Goal: Transaction & Acquisition: Book appointment/travel/reservation

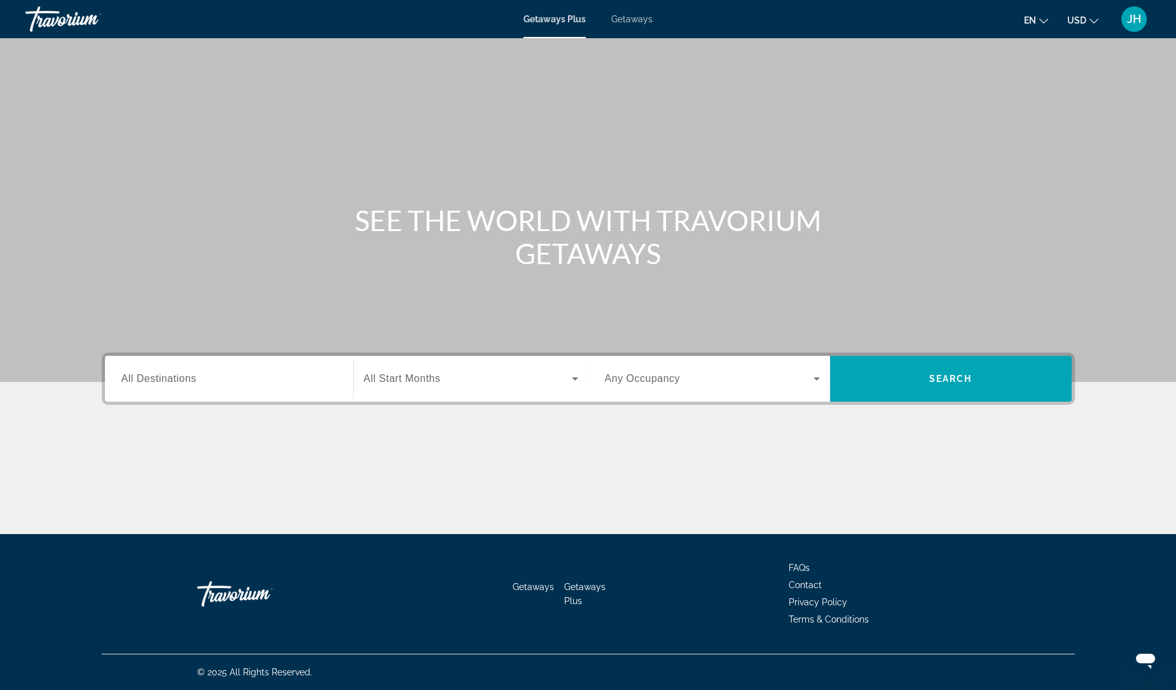
click at [643, 11] on div "Getaways Plus Getaways en English Español Français Italiano Português русский U…" at bounding box center [588, 19] width 1176 height 33
click at [640, 18] on span "Getaways" at bounding box center [631, 19] width 41 height 10
click at [183, 377] on span "All Destinations" at bounding box center [159, 378] width 75 height 11
click at [183, 377] on input "Destination All Destinations" at bounding box center [229, 379] width 215 height 15
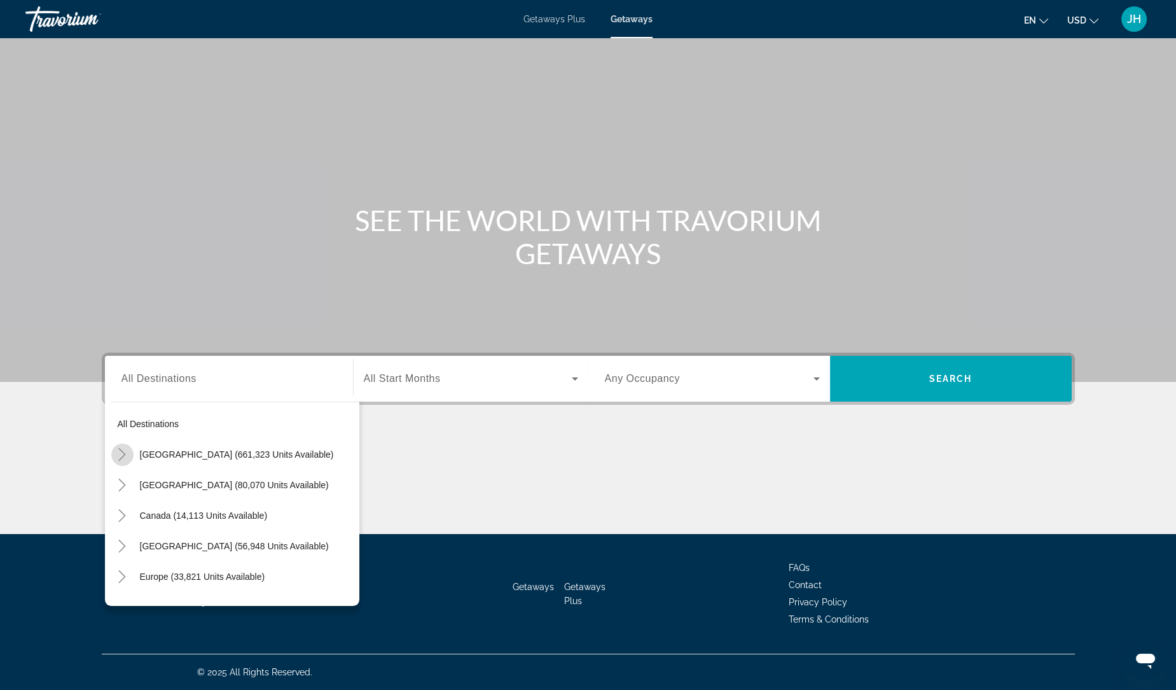
click at [112, 450] on mat-icon "Toggle United States (661,323 units available)" at bounding box center [122, 454] width 22 height 22
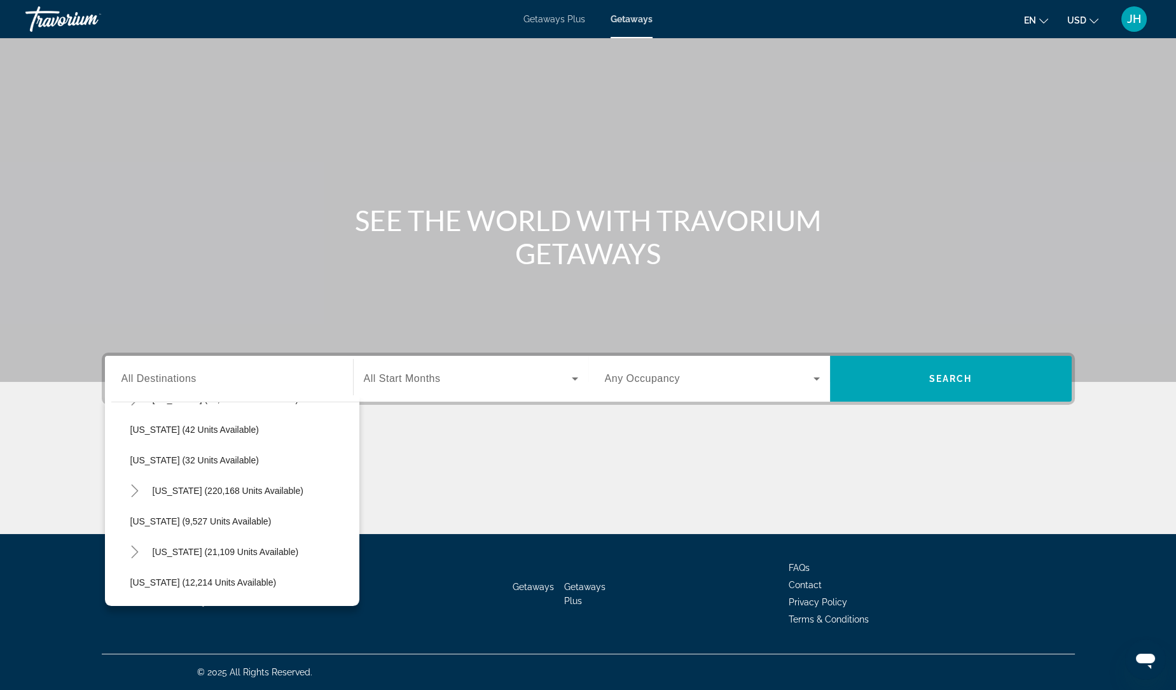
scroll to position [178, 0]
click at [125, 494] on mat-icon "Toggle Florida (220,168 units available)" at bounding box center [135, 490] width 22 height 22
click at [175, 512] on span "Search widget" at bounding box center [248, 520] width 223 height 31
type input "**********"
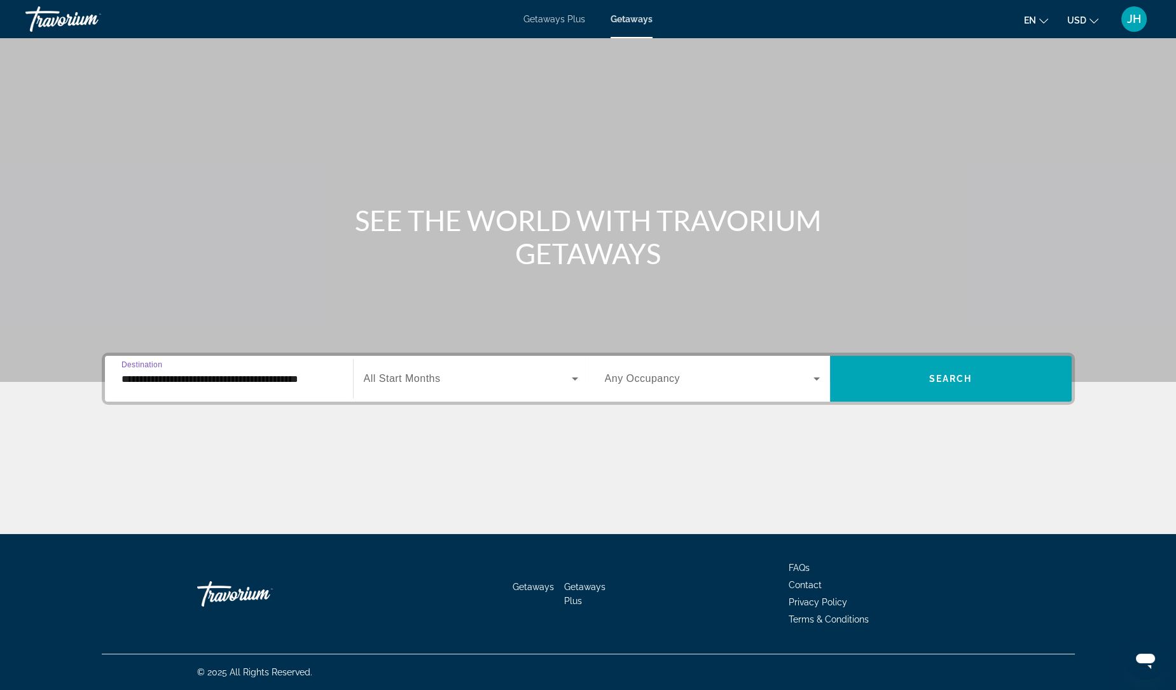
click at [576, 371] on icon "Search widget" at bounding box center [575, 378] width 15 height 15
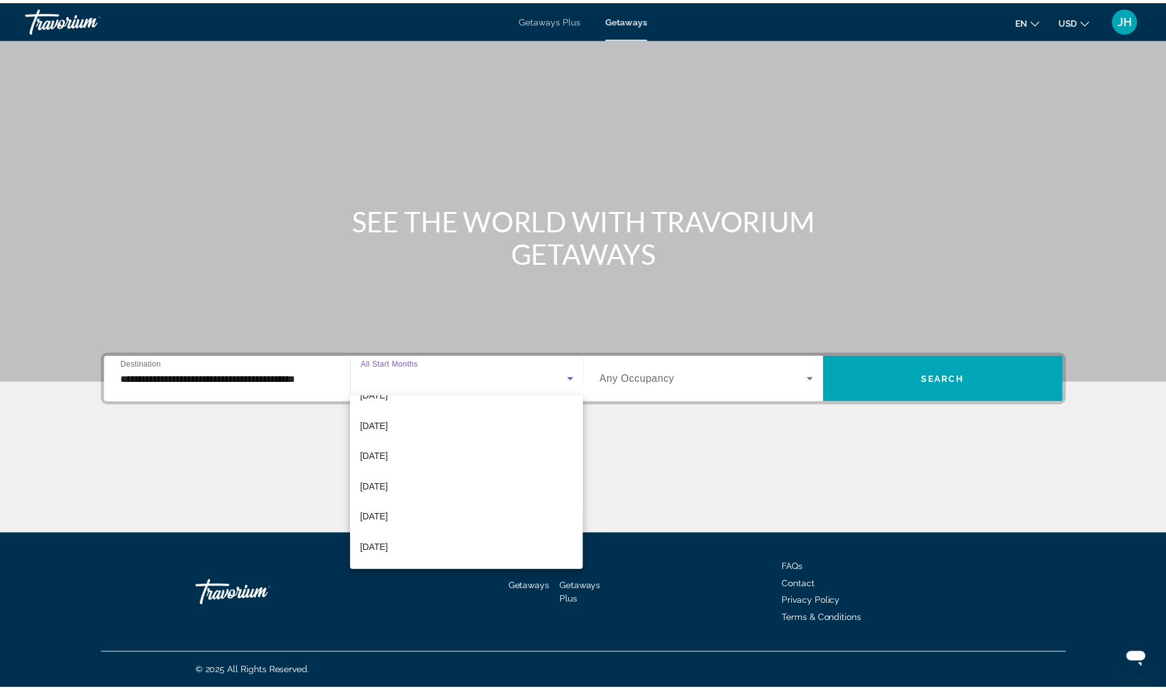
scroll to position [122, 0]
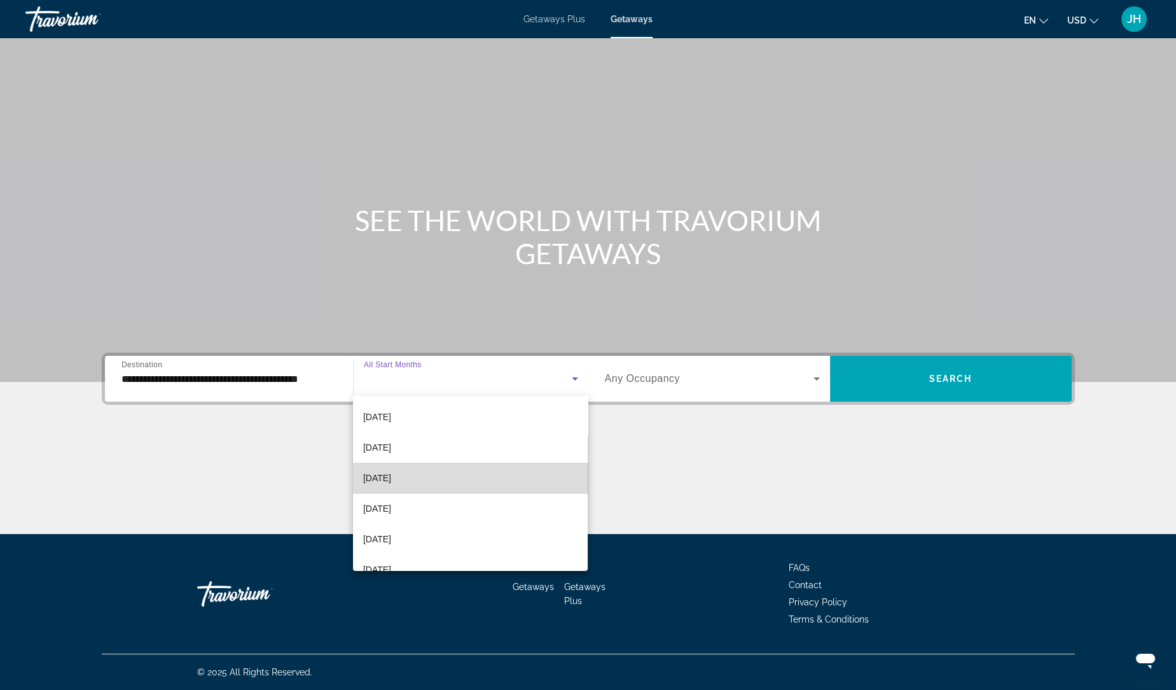
click at [480, 471] on mat-option "[DATE]" at bounding box center [470, 478] width 235 height 31
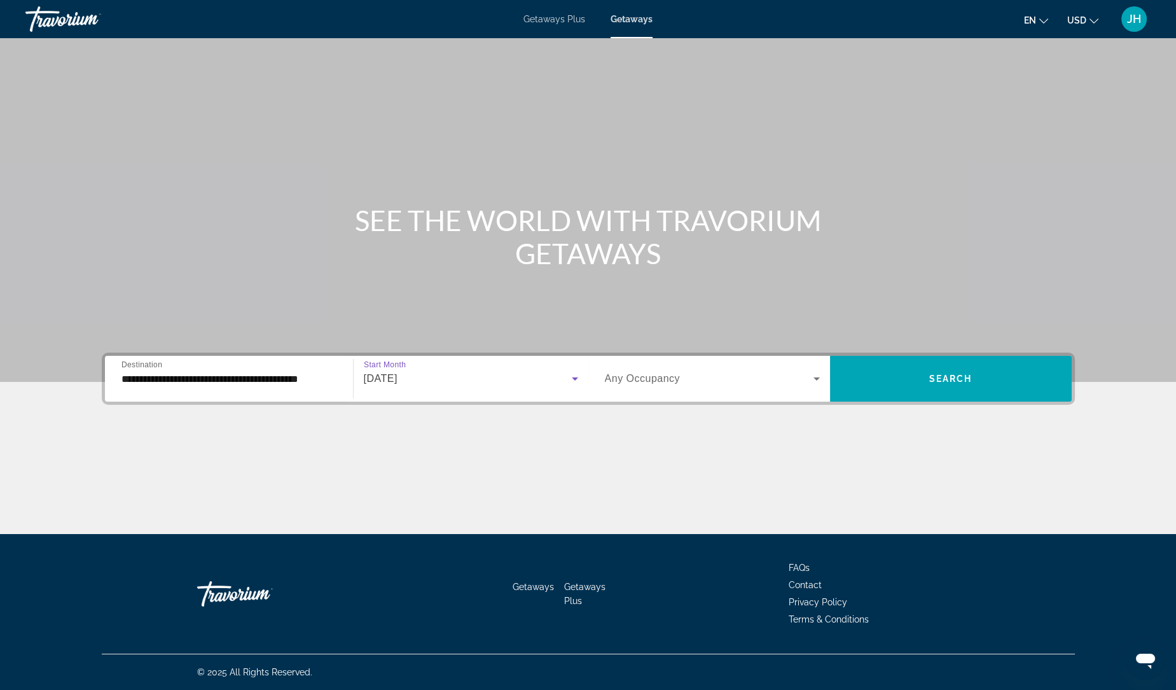
click at [662, 380] on span "Any Occupancy" at bounding box center [643, 378] width 76 height 11
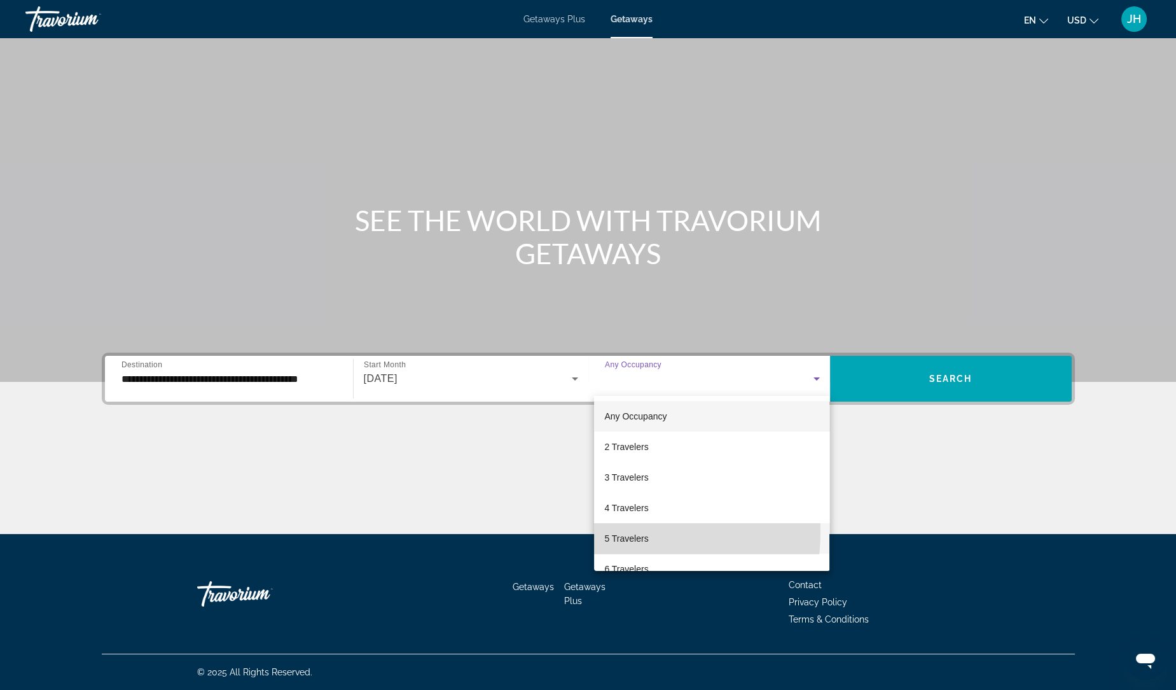
click at [616, 532] on span "5 Travelers" at bounding box center [626, 538] width 44 height 15
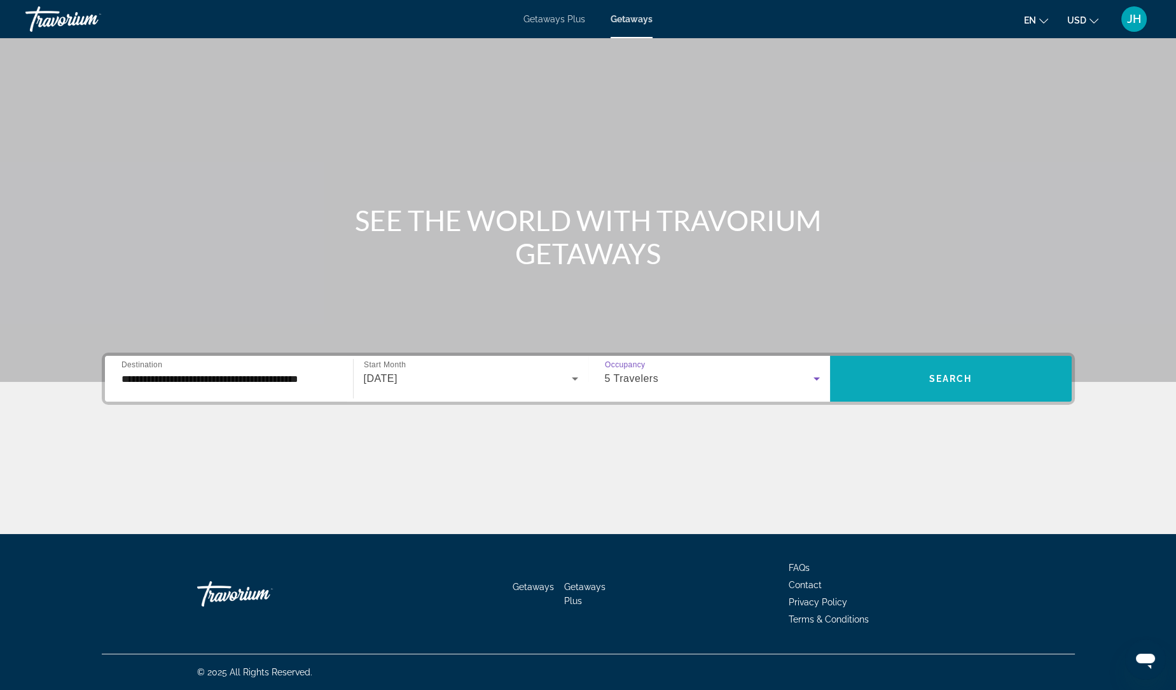
click at [925, 391] on span "Search widget" at bounding box center [951, 378] width 242 height 31
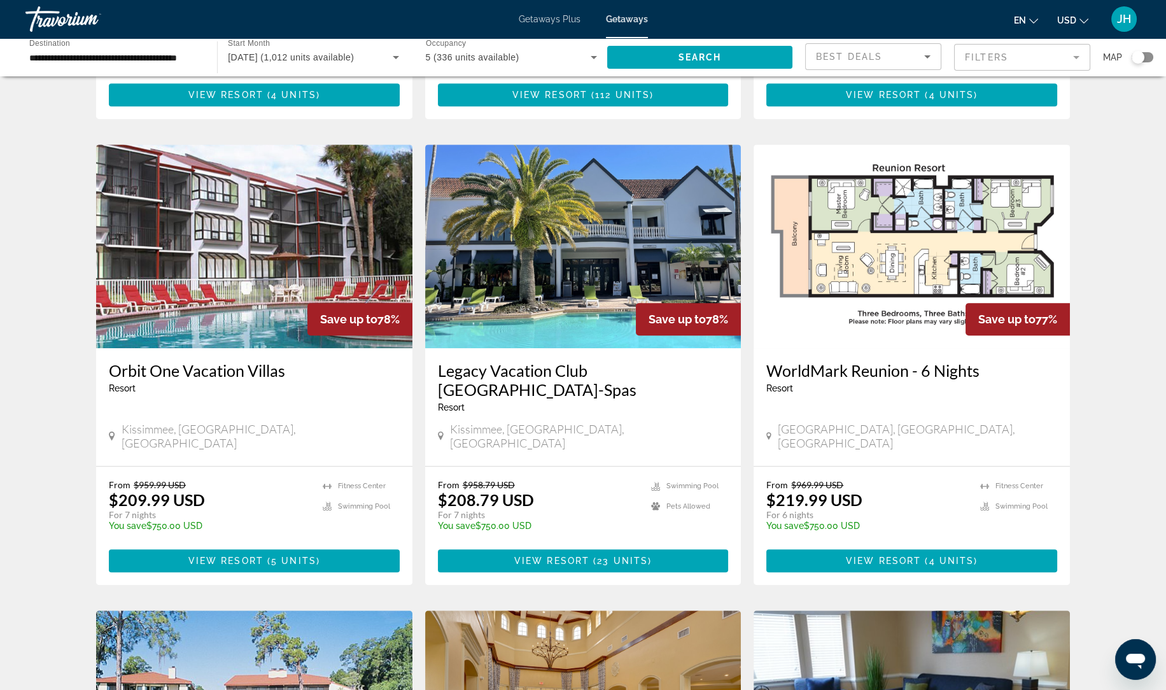
scroll to position [928, 0]
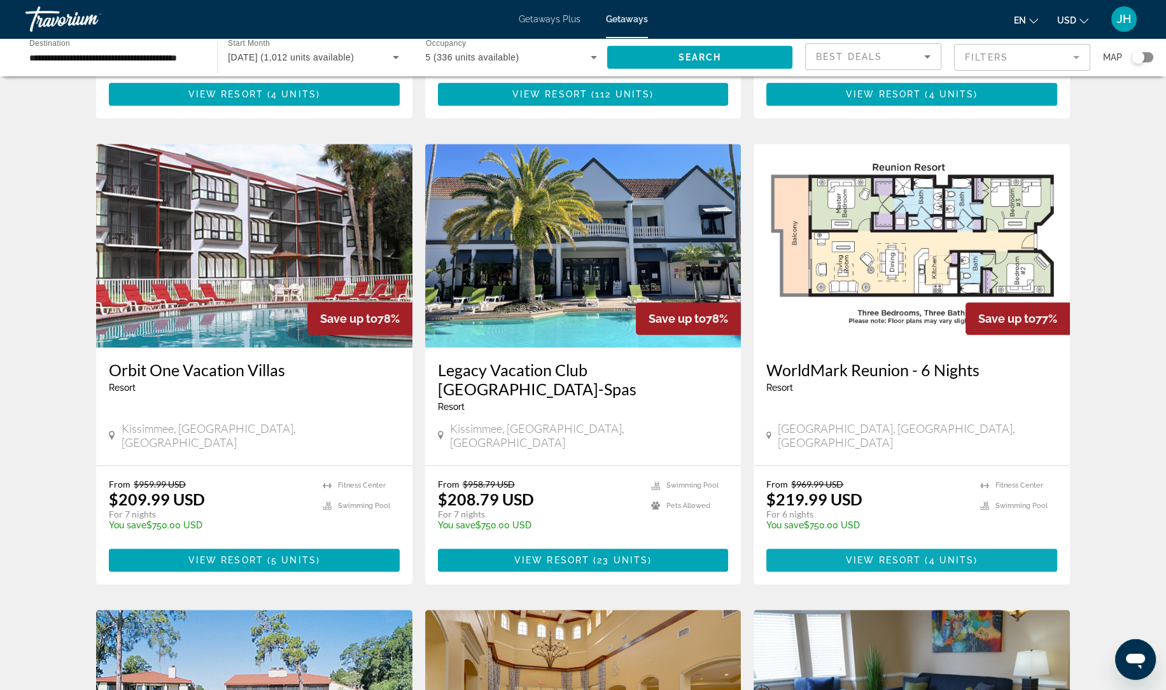
click at [966, 555] on span "4 units" at bounding box center [950, 560] width 45 height 10
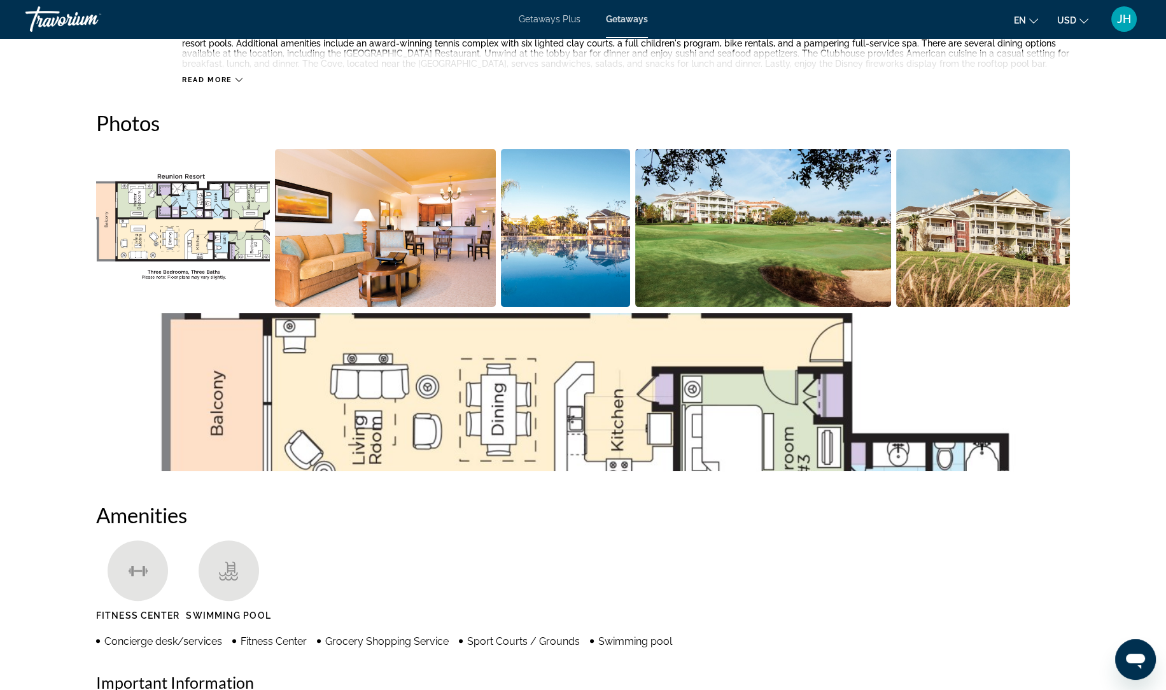
scroll to position [541, 0]
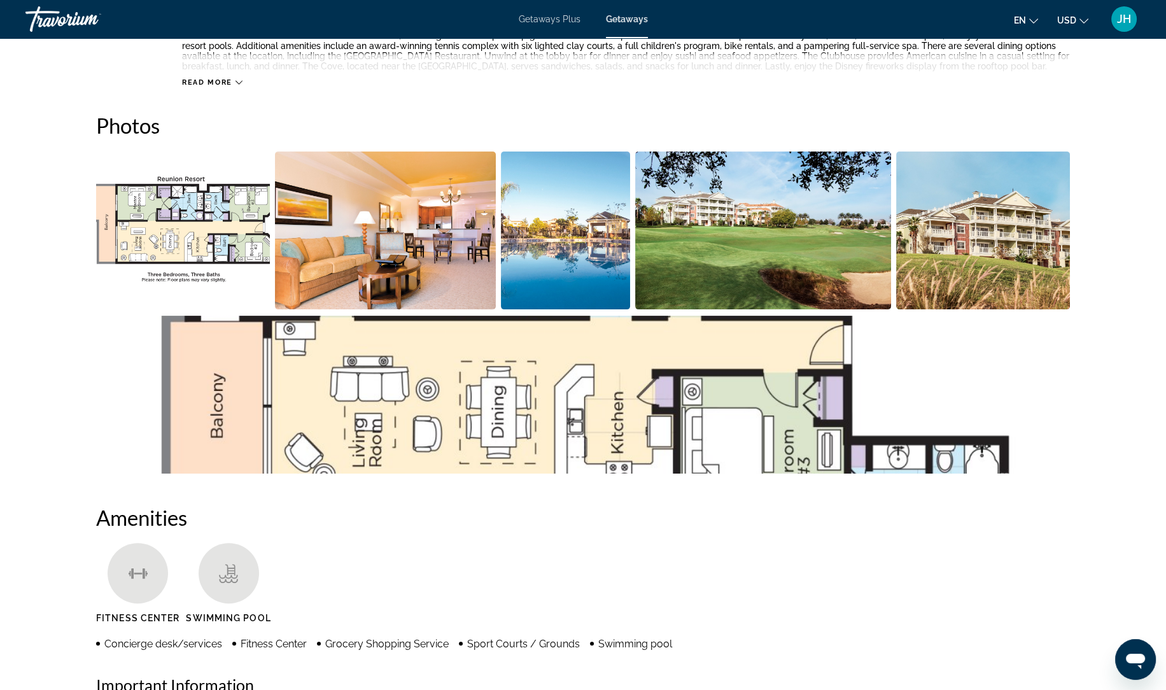
click at [443, 237] on img "Open full-screen image slider" at bounding box center [385, 230] width 221 height 158
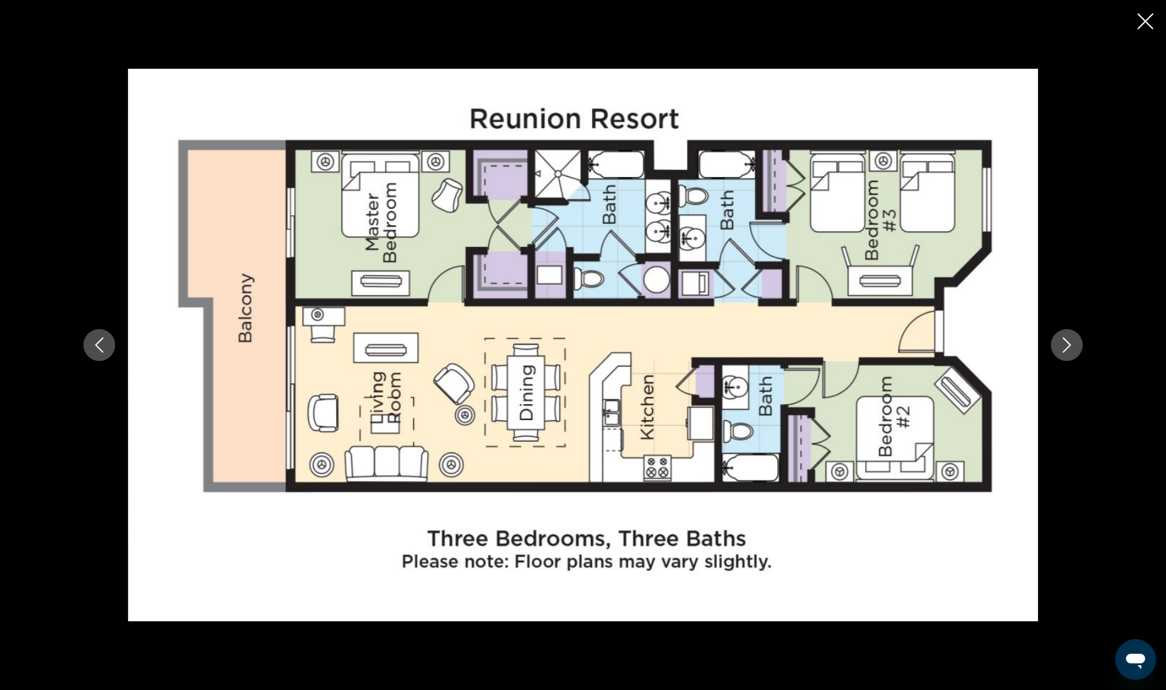
click at [1066, 344] on icon "Next image" at bounding box center [1066, 344] width 15 height 15
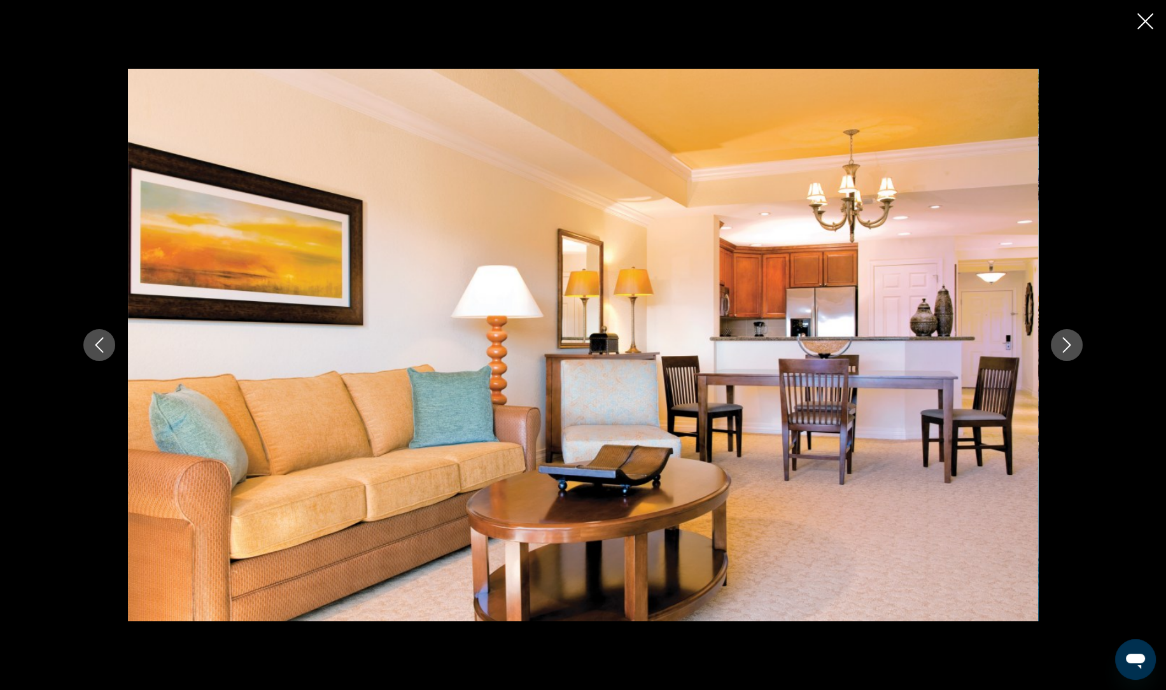
click at [1063, 352] on button "Next image" at bounding box center [1066, 345] width 32 height 32
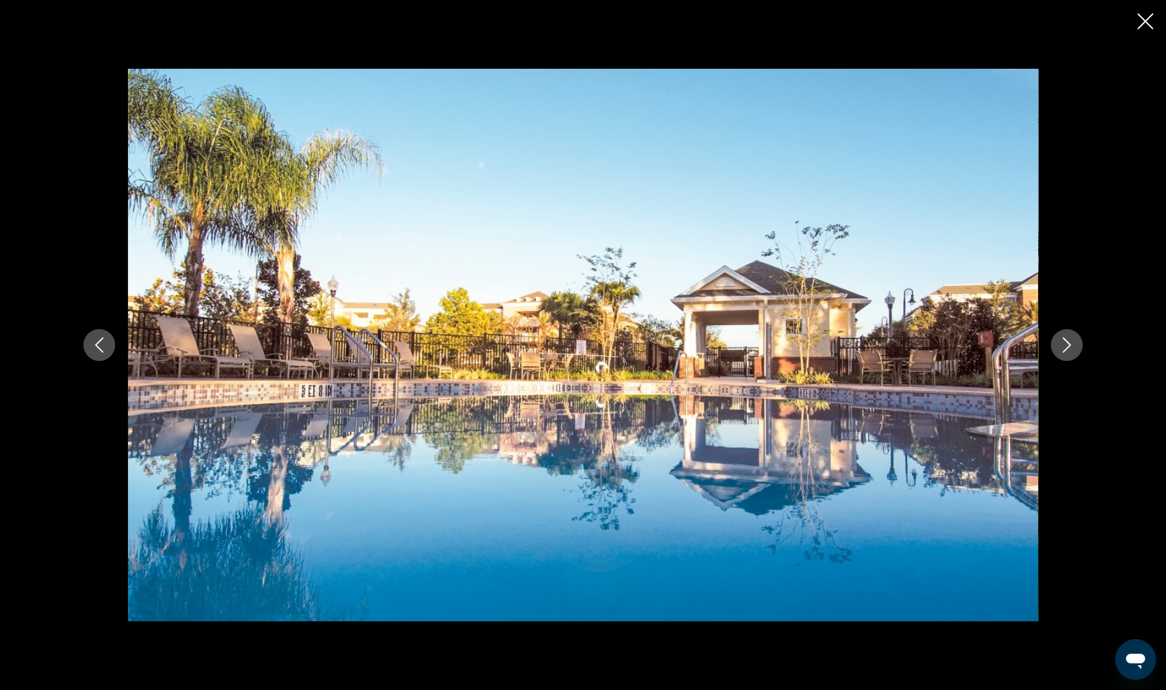
click at [92, 356] on button "Previous image" at bounding box center [99, 345] width 32 height 32
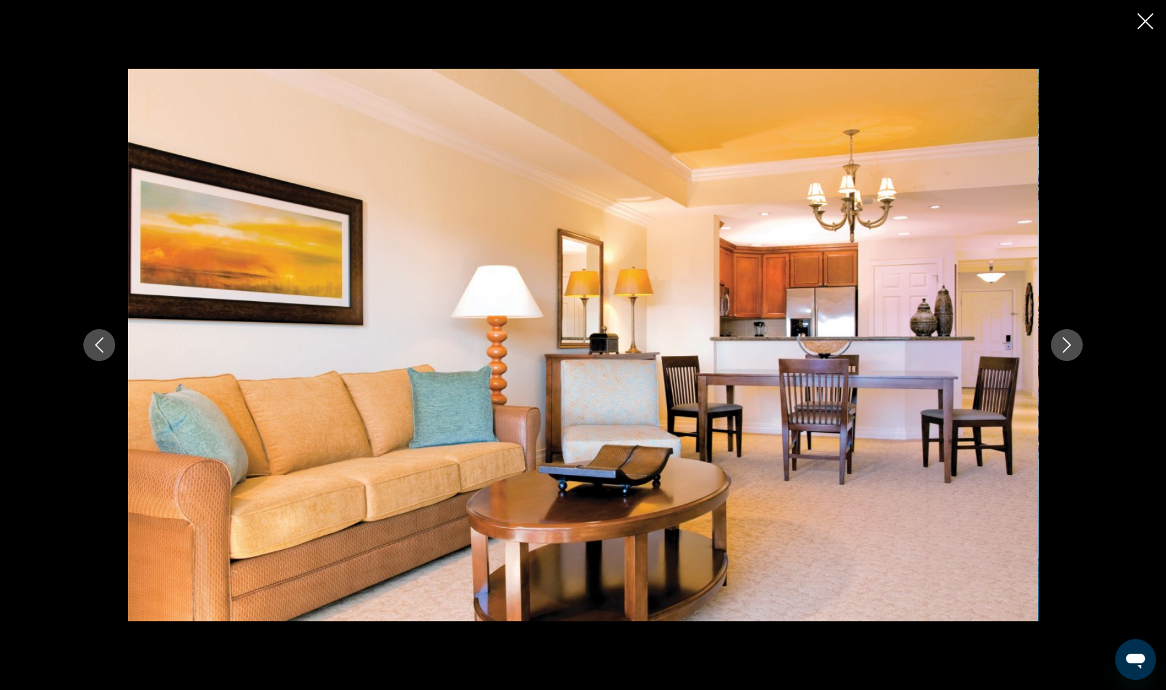
click at [1149, 29] on button "Close slideshow" at bounding box center [1145, 23] width 16 height 20
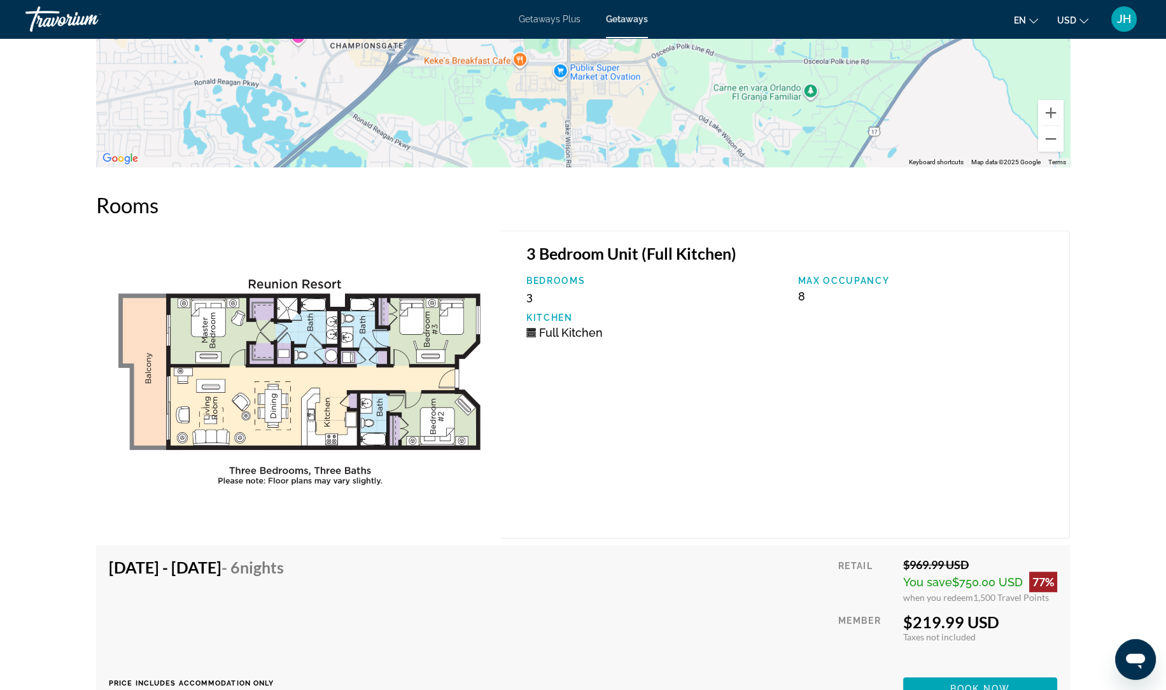
scroll to position [2088, 0]
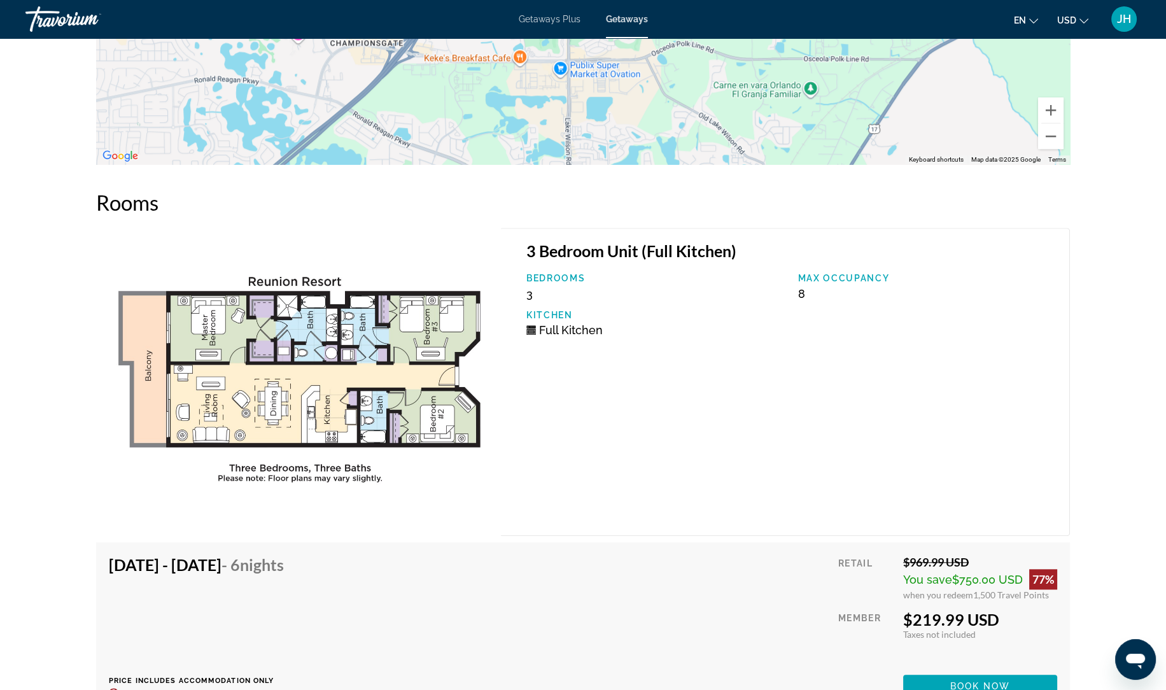
click at [407, 403] on img "Main content" at bounding box center [298, 382] width 405 height 308
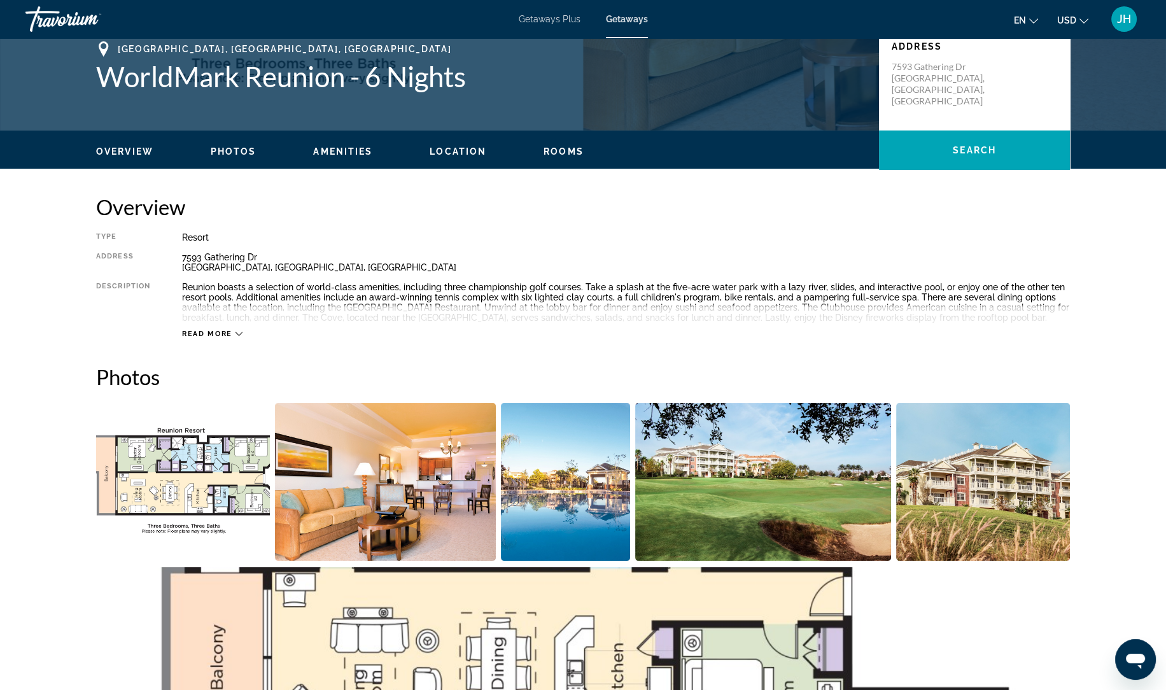
scroll to position [290, 0]
click at [170, 464] on img "Open full-screen image slider" at bounding box center [183, 481] width 174 height 158
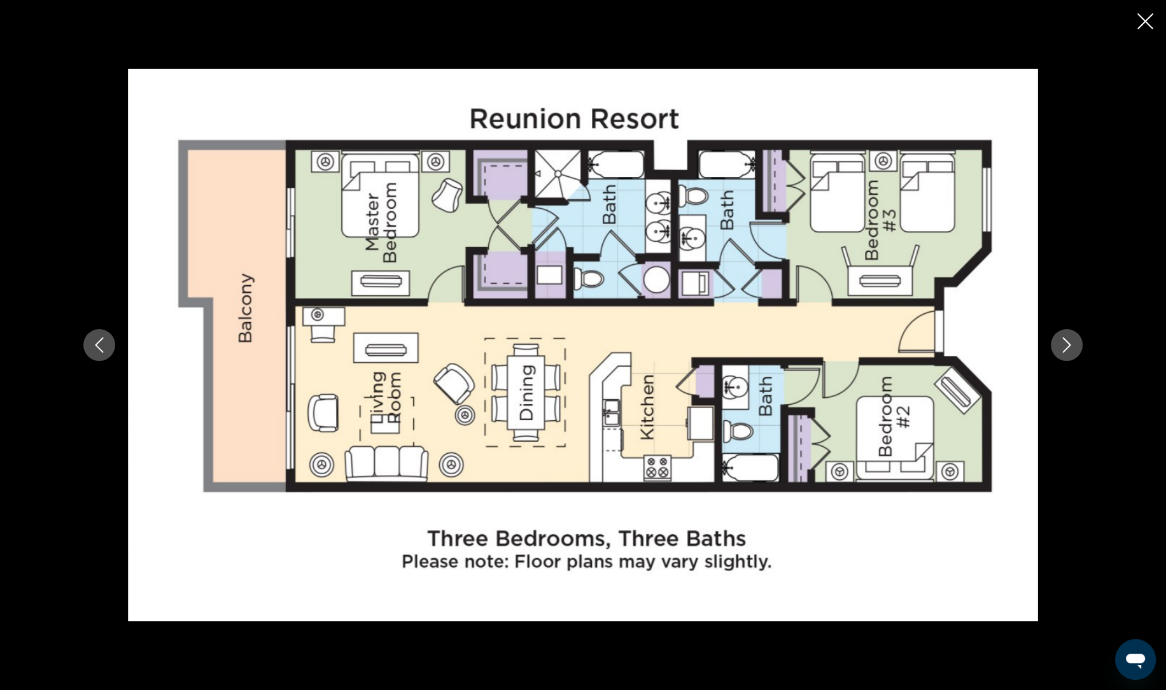
click at [925, 391] on img "Main content" at bounding box center [583, 345] width 910 height 552
click at [1155, 29] on div "prev next" at bounding box center [583, 345] width 1166 height 690
click at [1157, 23] on div "prev next" at bounding box center [583, 345] width 1166 height 690
click at [1146, 29] on icon "Close slideshow" at bounding box center [1145, 21] width 16 height 16
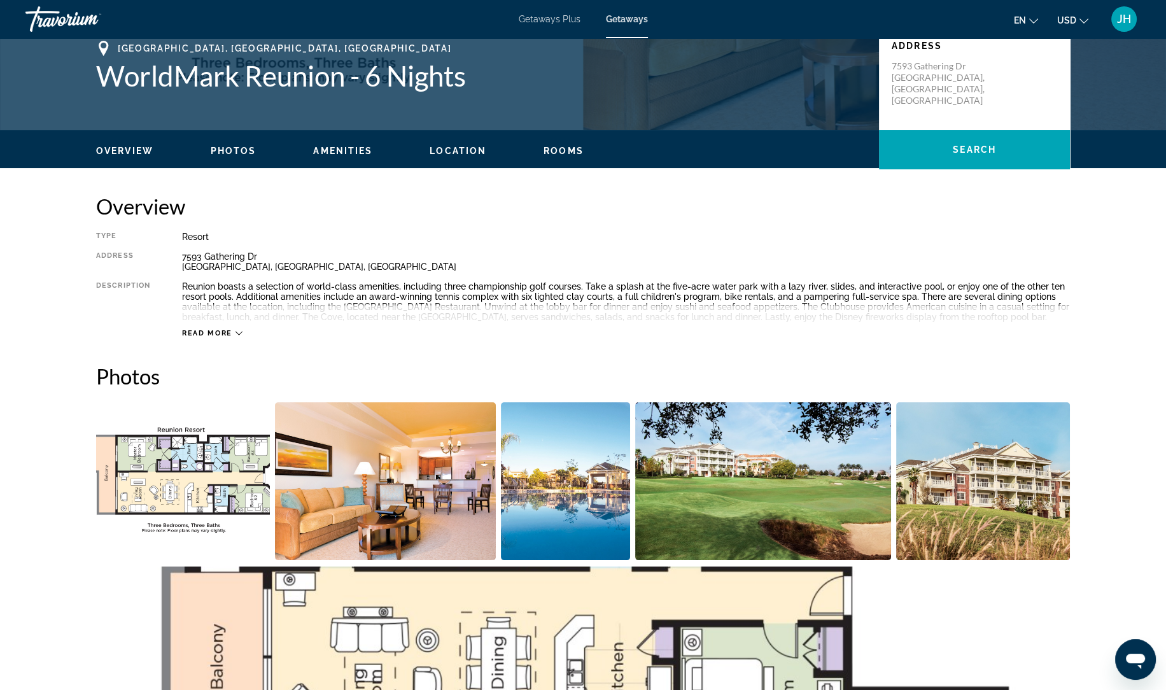
click at [206, 334] on span "Read more" at bounding box center [207, 333] width 50 height 8
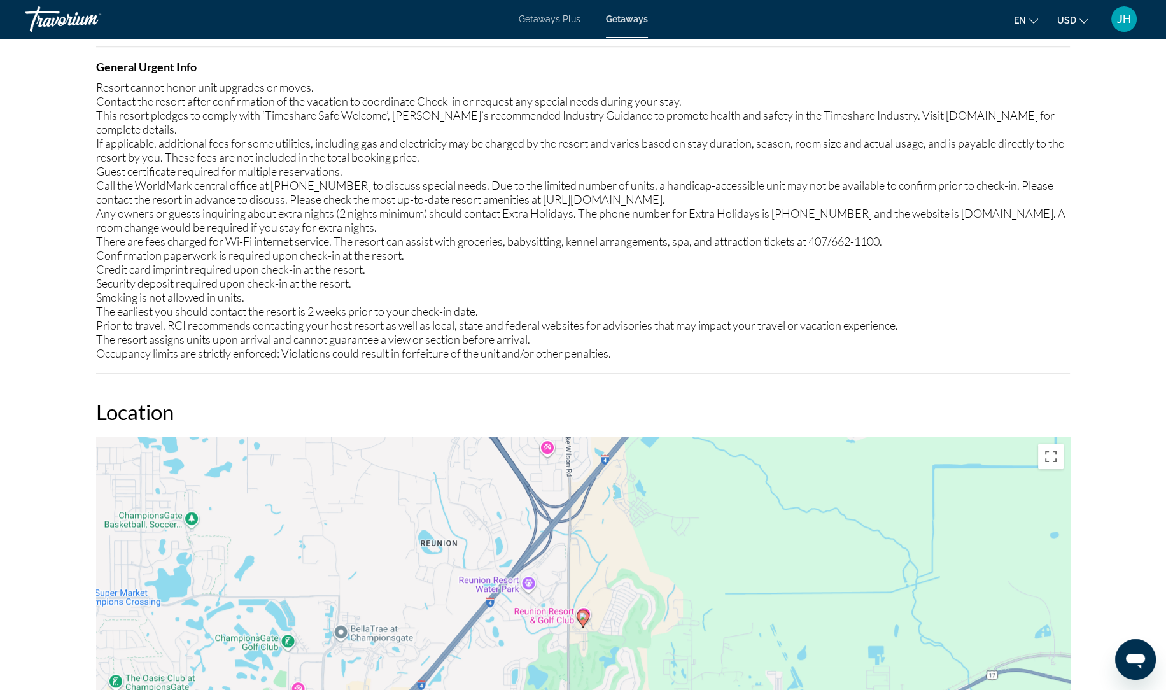
scroll to position [1440, 0]
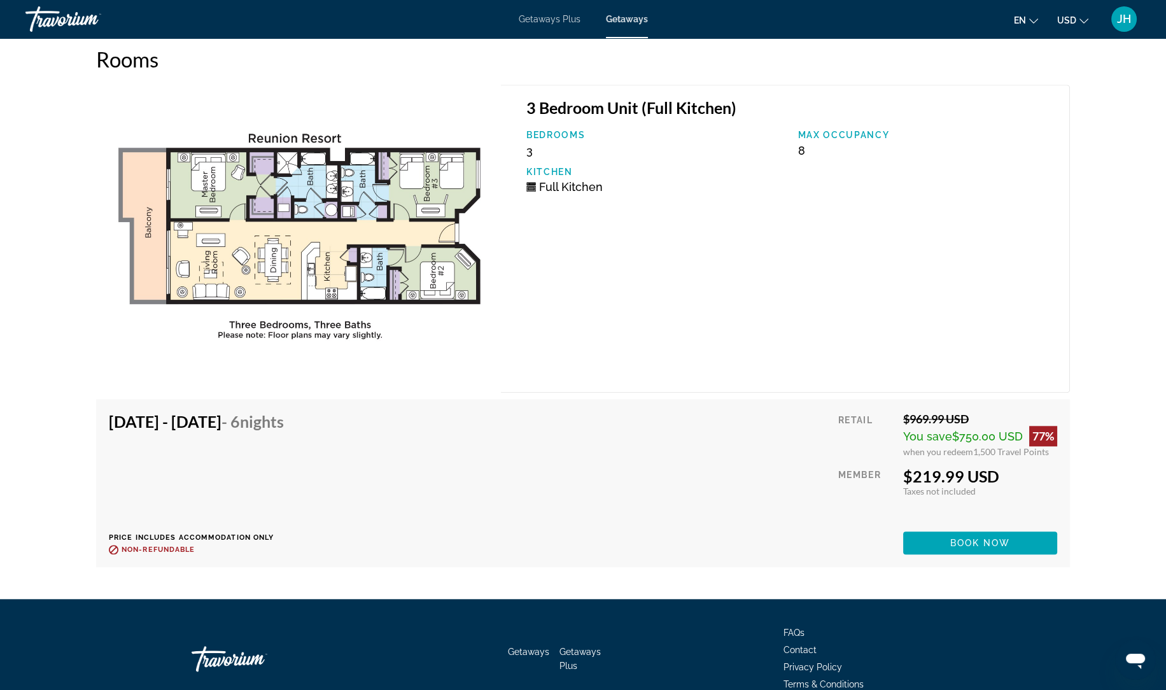
scroll to position [2223, 0]
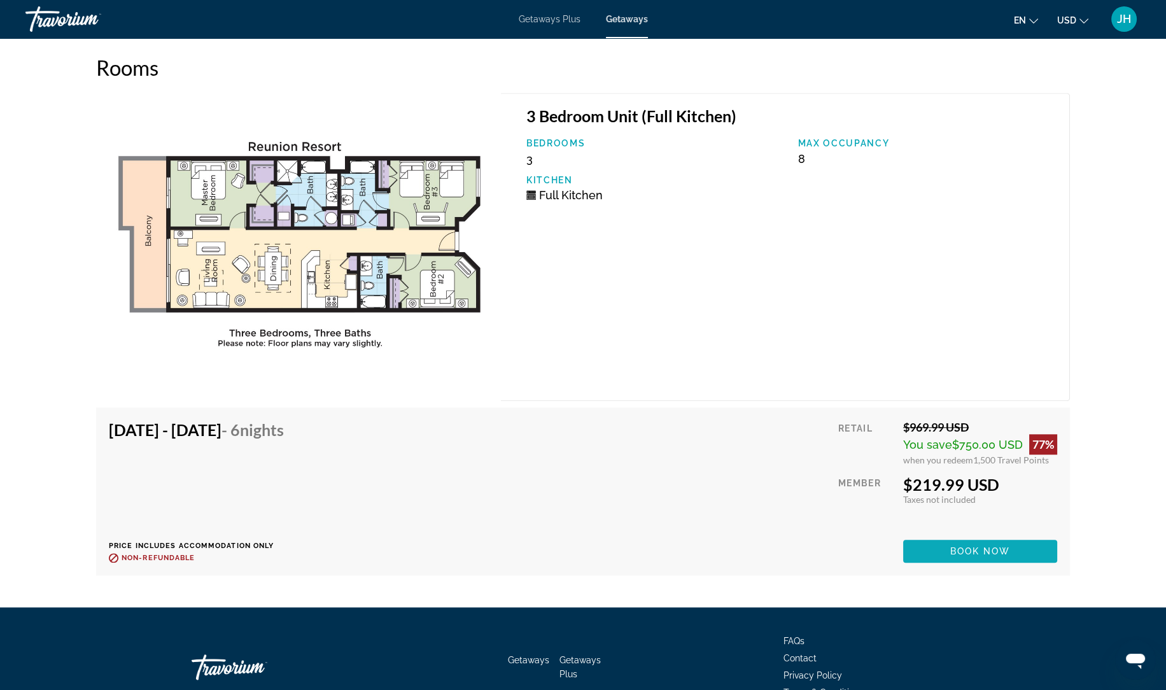
click at [1033, 536] on span "Main content" at bounding box center [980, 551] width 154 height 31
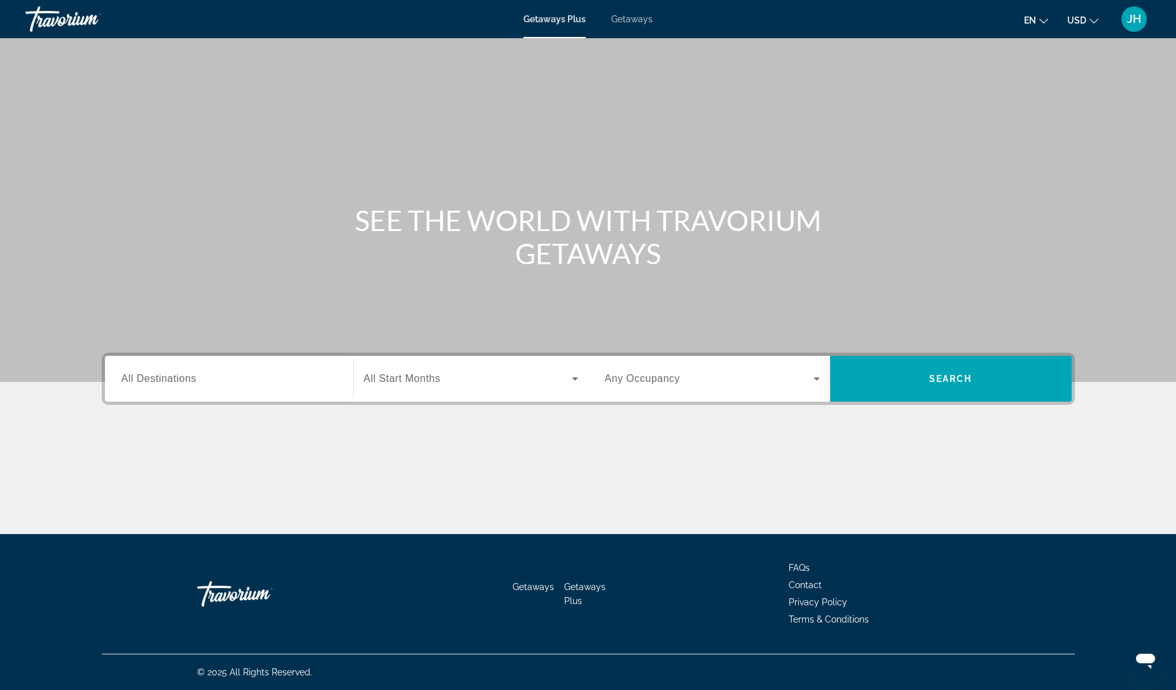
click at [209, 383] on input "Destination All Destinations" at bounding box center [229, 379] width 215 height 15
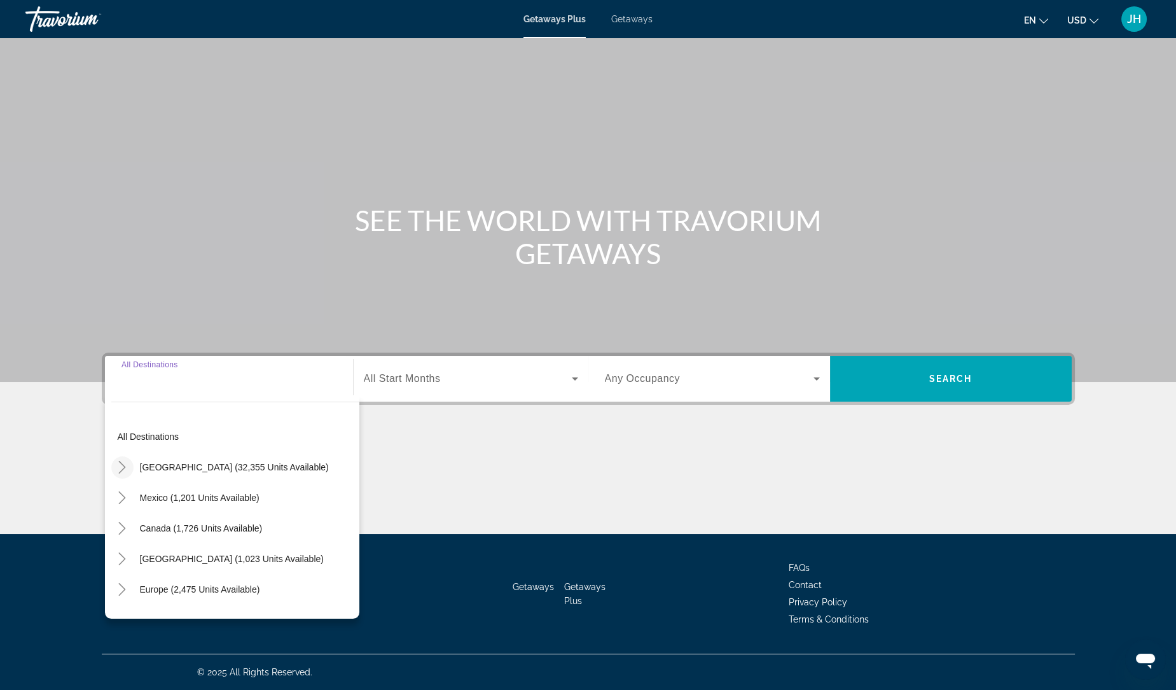
click at [120, 468] on icon "Toggle United States (32,355 units available)" at bounding box center [122, 467] width 13 height 13
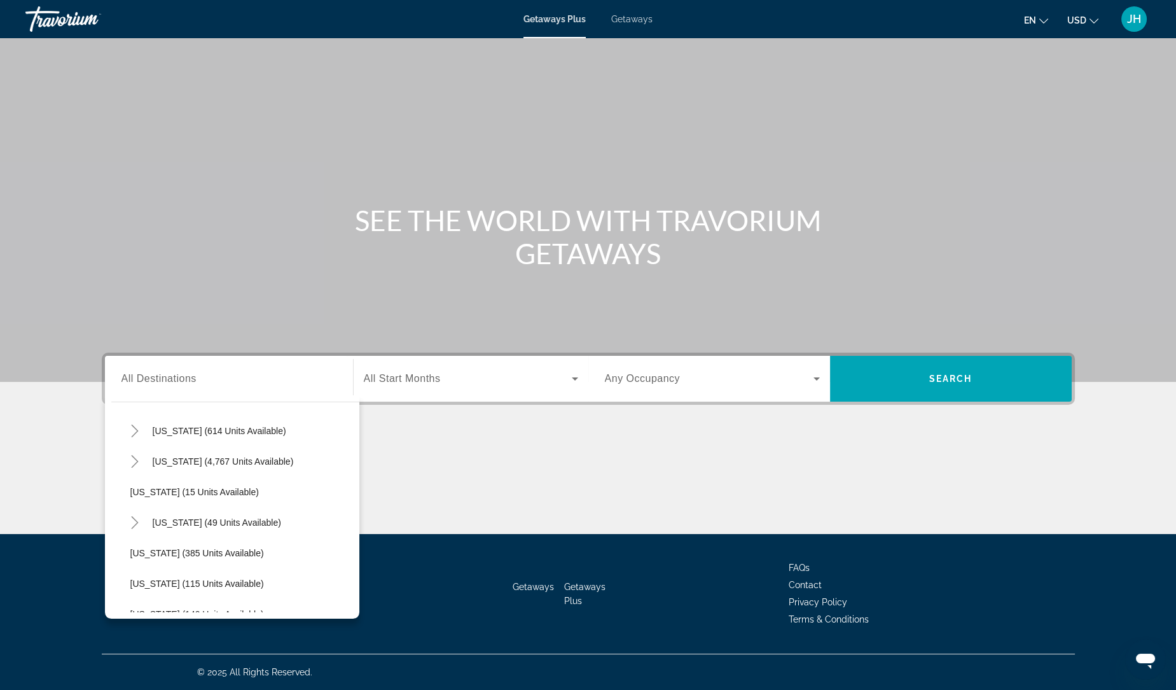
scroll to position [154, 0]
click at [138, 468] on icon "Toggle Florida (4,767 units available)" at bounding box center [135, 465] width 13 height 13
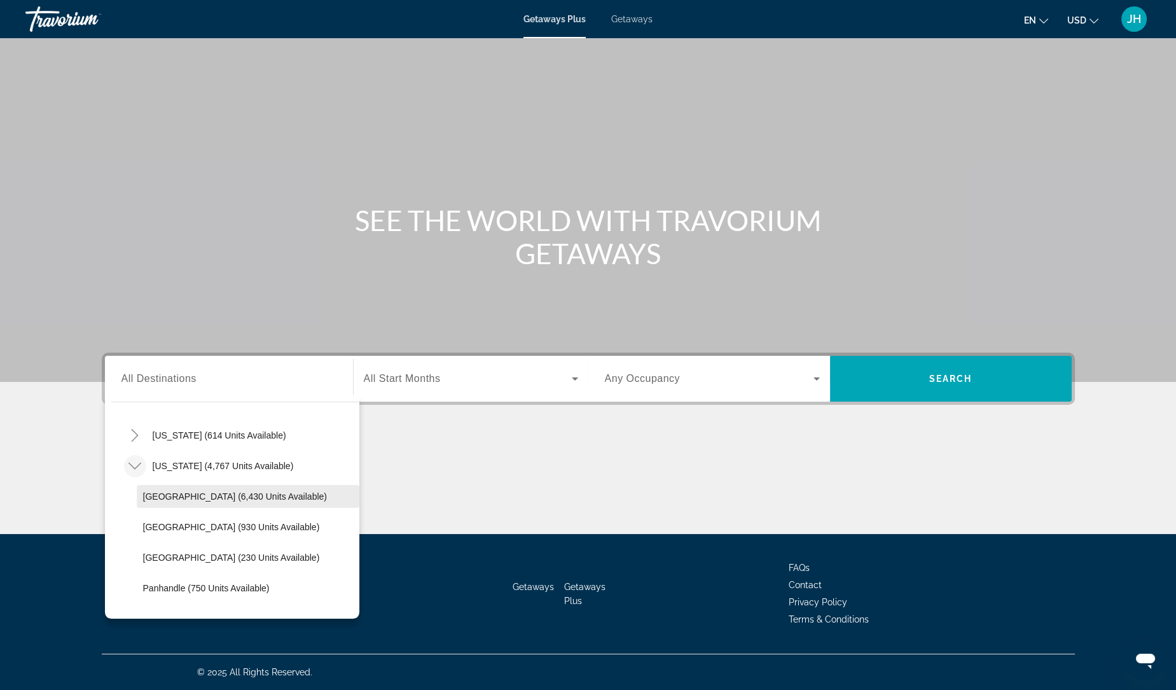
click at [180, 491] on span "Orlando & Disney Area (6,430 units available)" at bounding box center [235, 496] width 184 height 10
type input "**********"
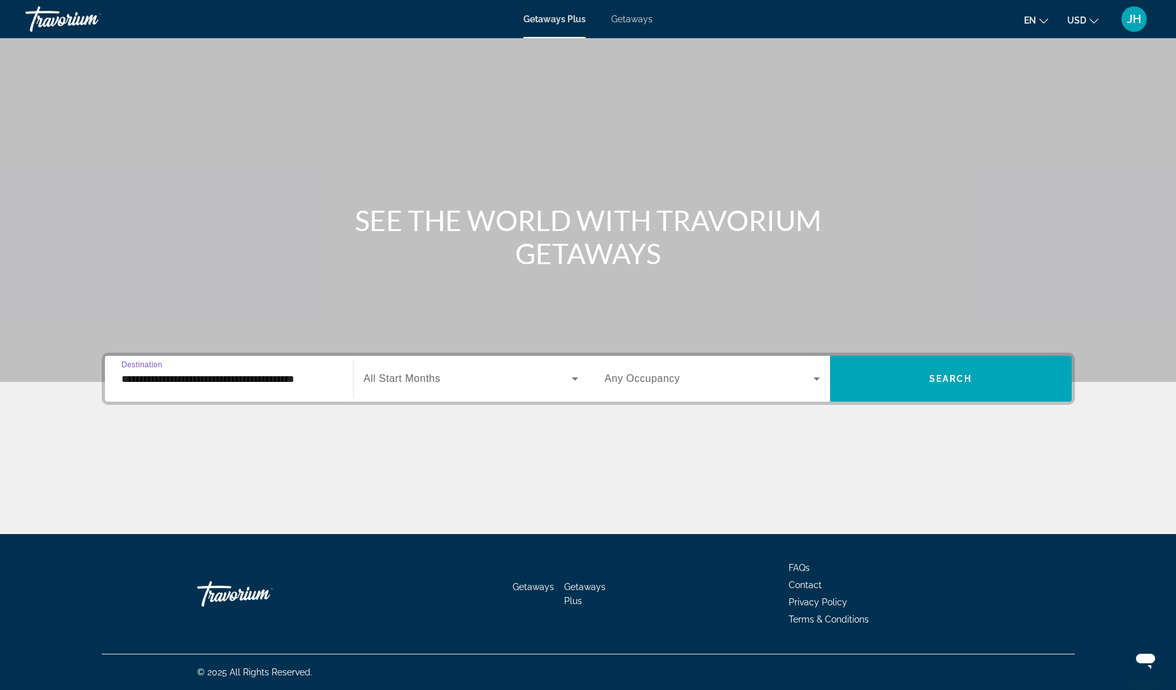
click at [440, 384] on span "Search widget" at bounding box center [468, 378] width 208 height 15
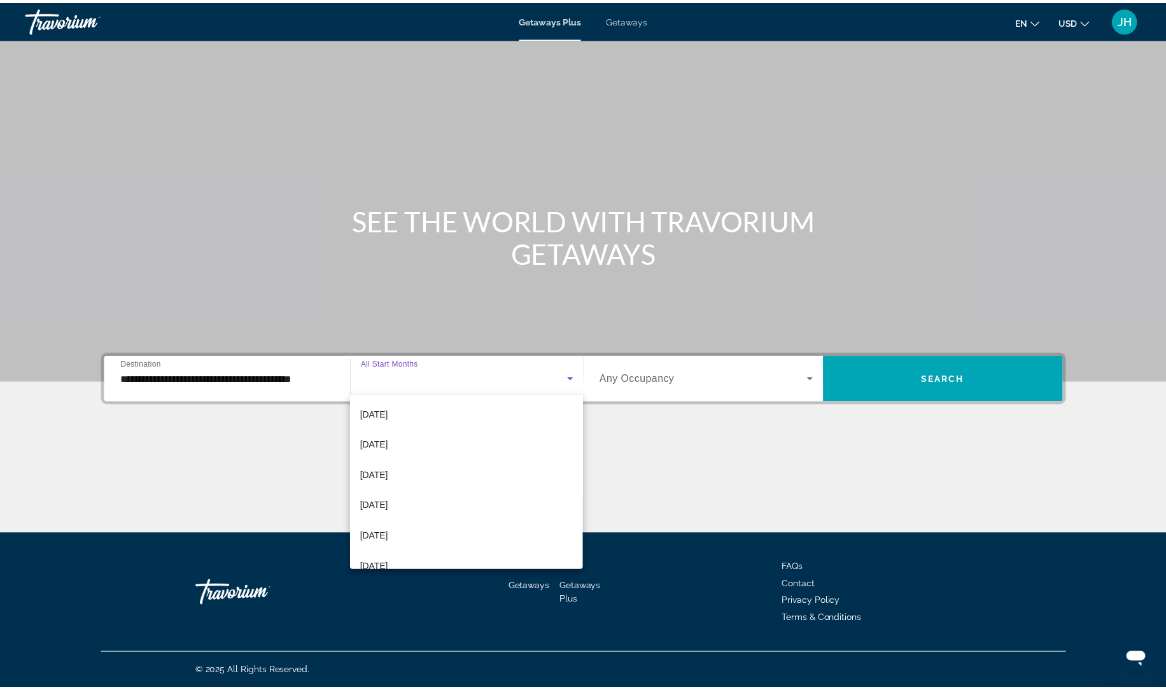
scroll to position [65, 0]
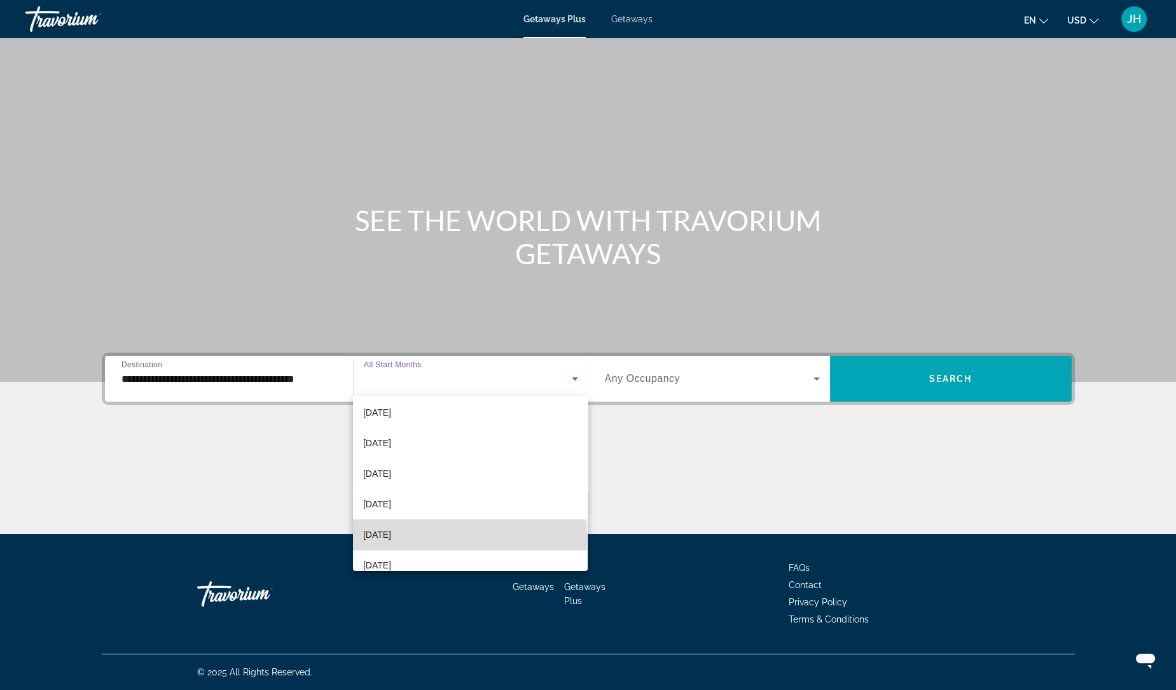
click at [470, 537] on mat-option "[DATE]" at bounding box center [470, 534] width 235 height 31
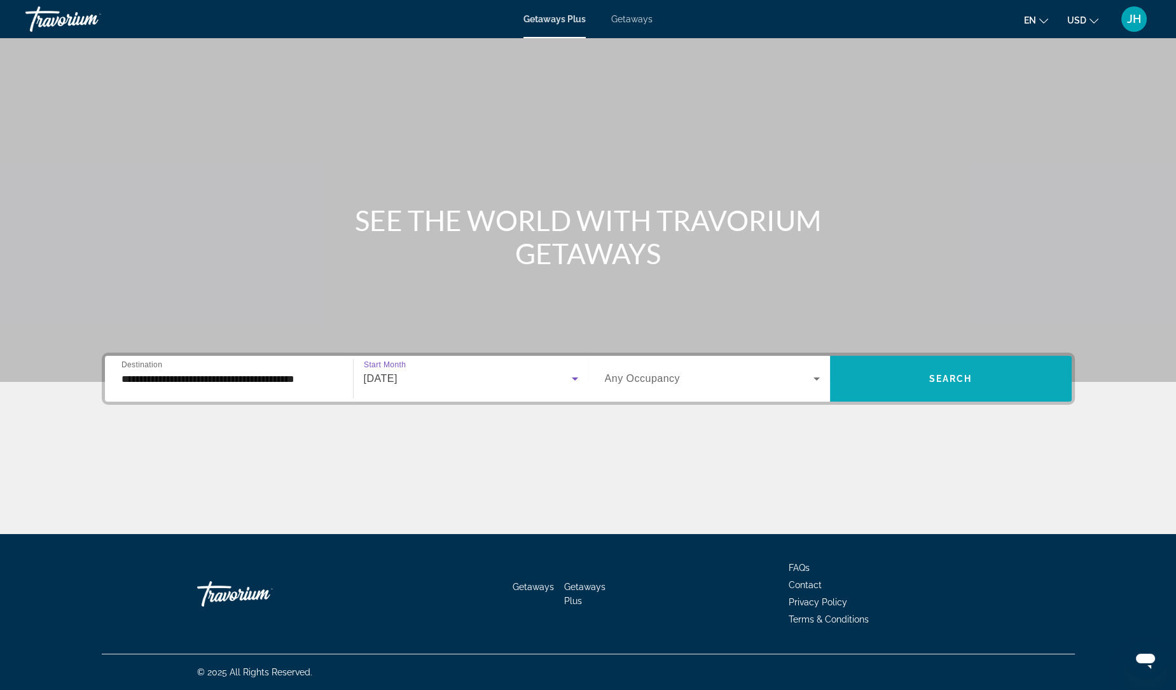
click at [852, 380] on span "Search widget" at bounding box center [951, 378] width 242 height 31
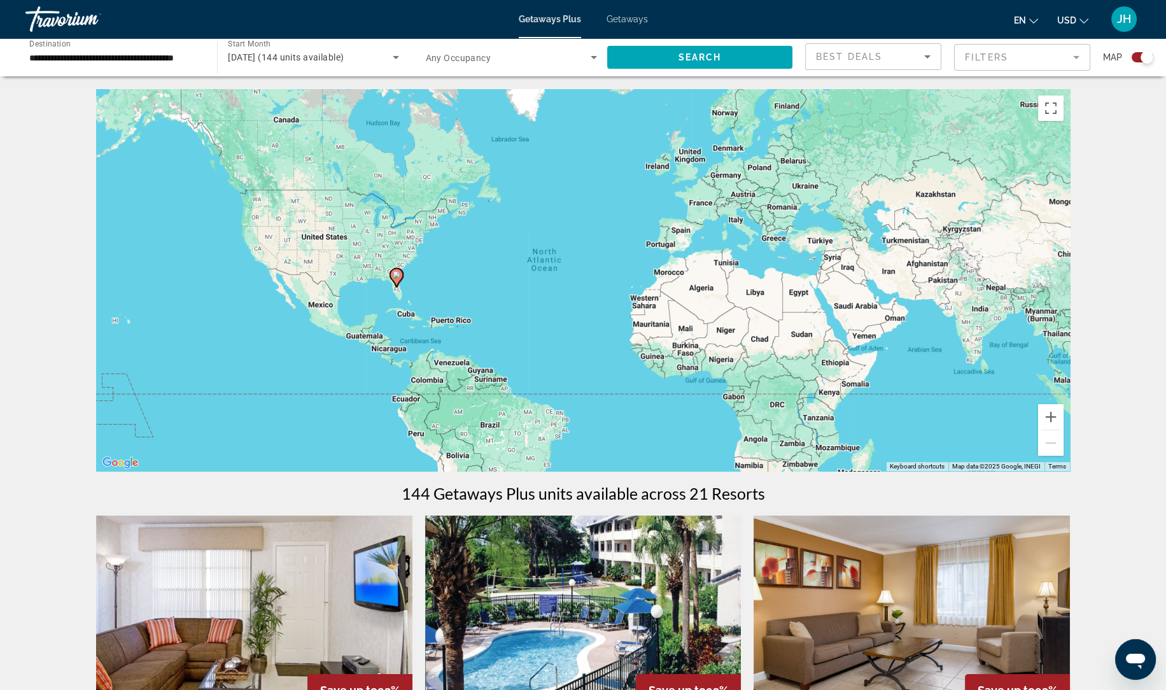
click at [987, 55] on mat-form-field "Filters" at bounding box center [1022, 57] width 136 height 27
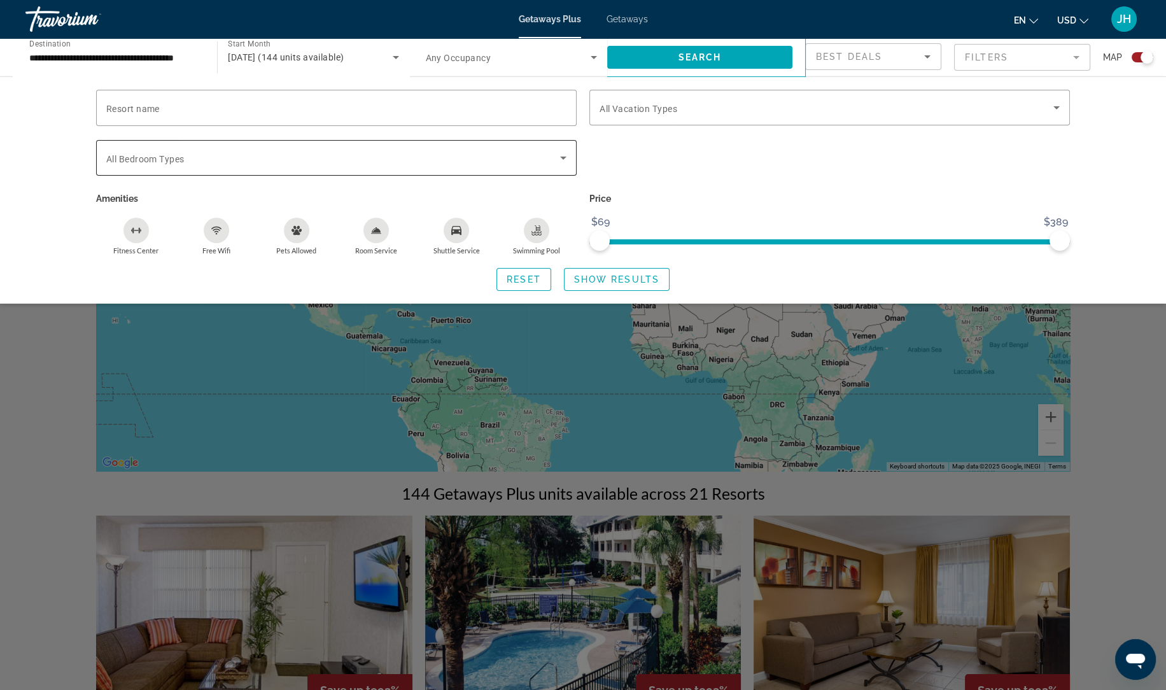
click at [330, 165] on div "Search widget" at bounding box center [336, 158] width 460 height 36
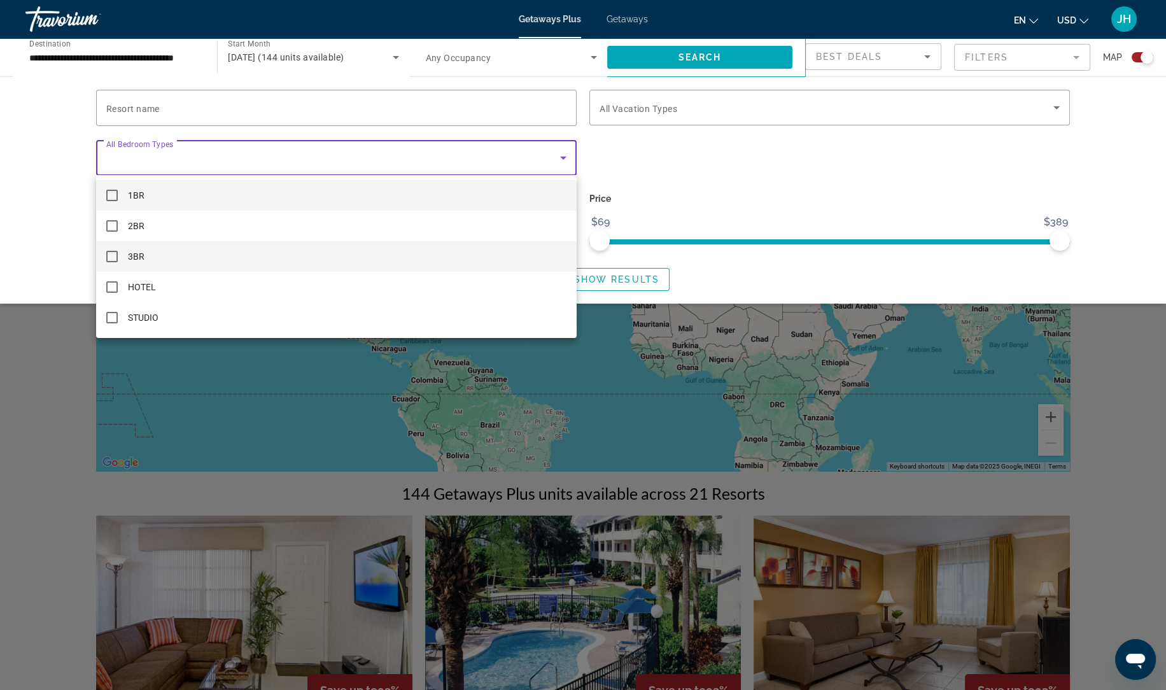
click at [136, 258] on span "3BR" at bounding box center [136, 256] width 17 height 15
click at [711, 178] on div at bounding box center [583, 345] width 1166 height 690
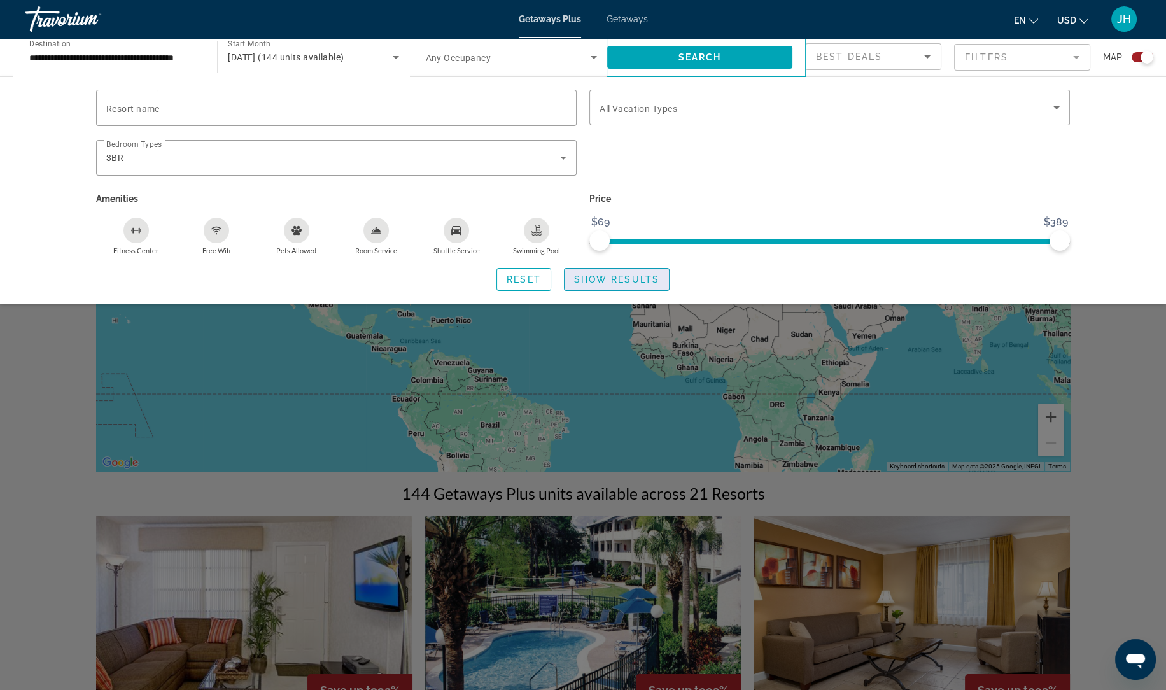
click at [617, 275] on span "Show Results" at bounding box center [616, 279] width 85 height 10
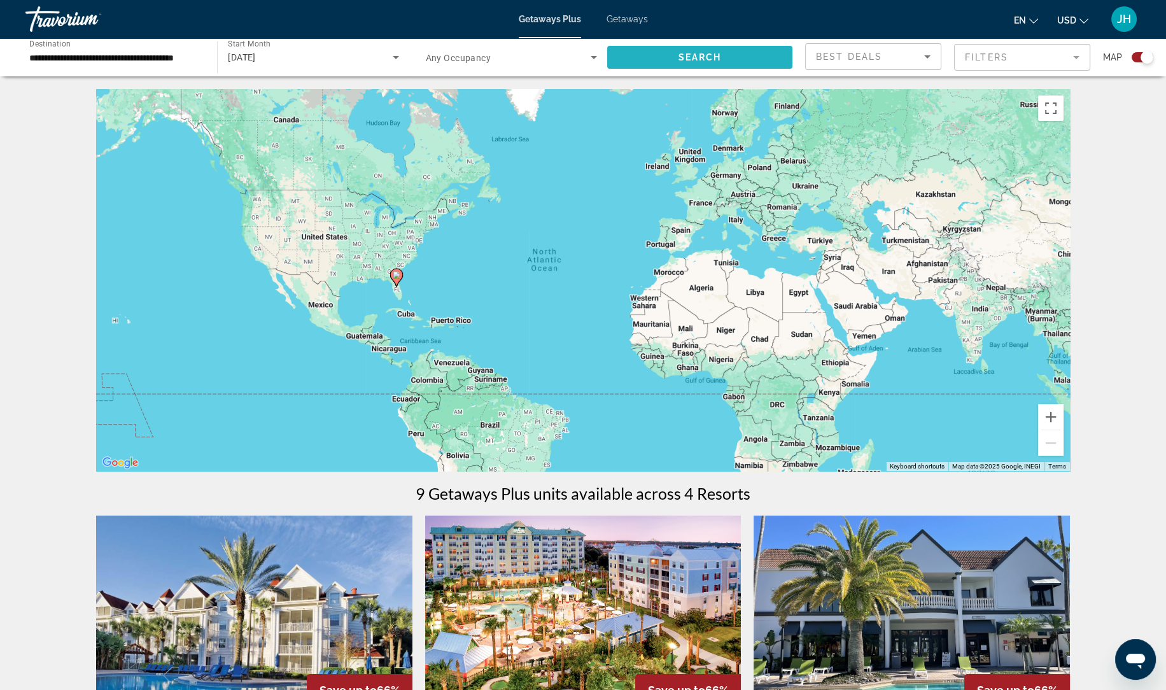
click at [716, 64] on span "Search widget" at bounding box center [699, 57] width 185 height 31
click at [1114, 19] on div "JH" at bounding box center [1123, 18] width 25 height 25
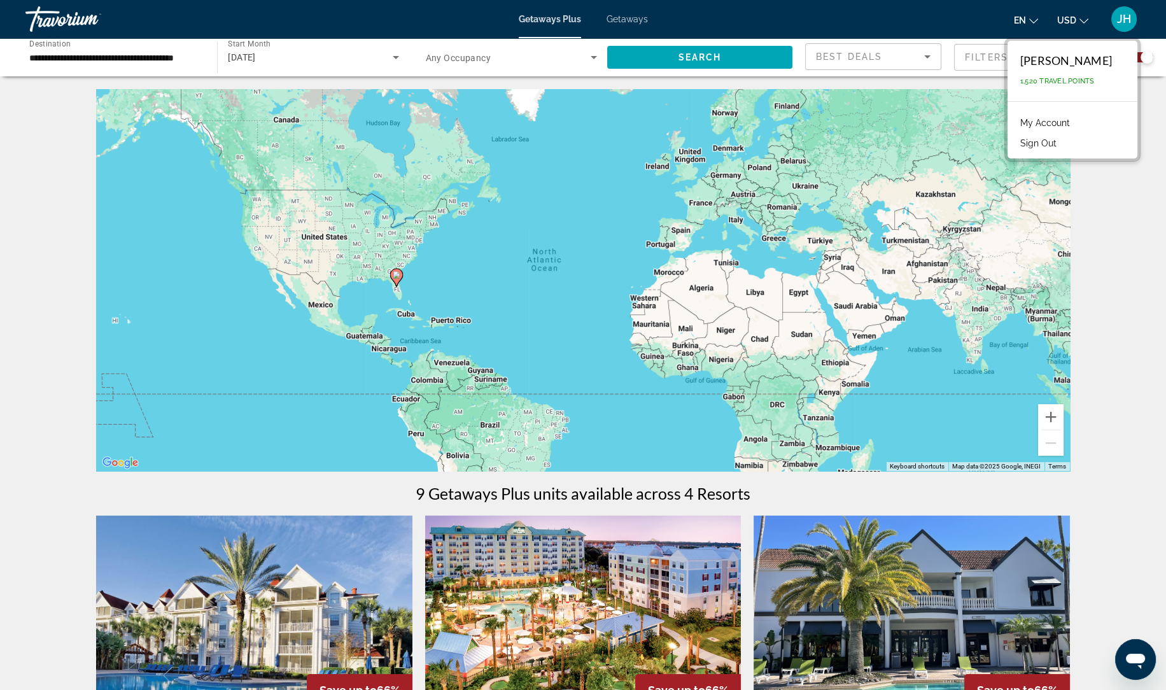
click at [189, 59] on input "**********" at bounding box center [114, 57] width 171 height 15
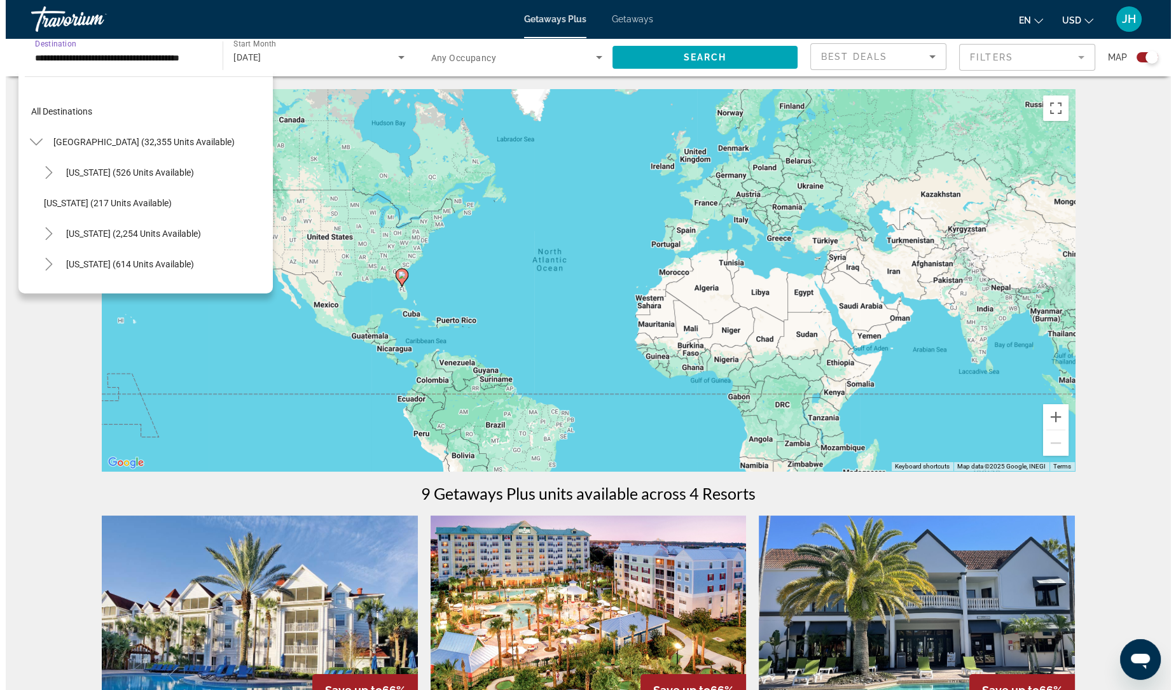
scroll to position [136, 0]
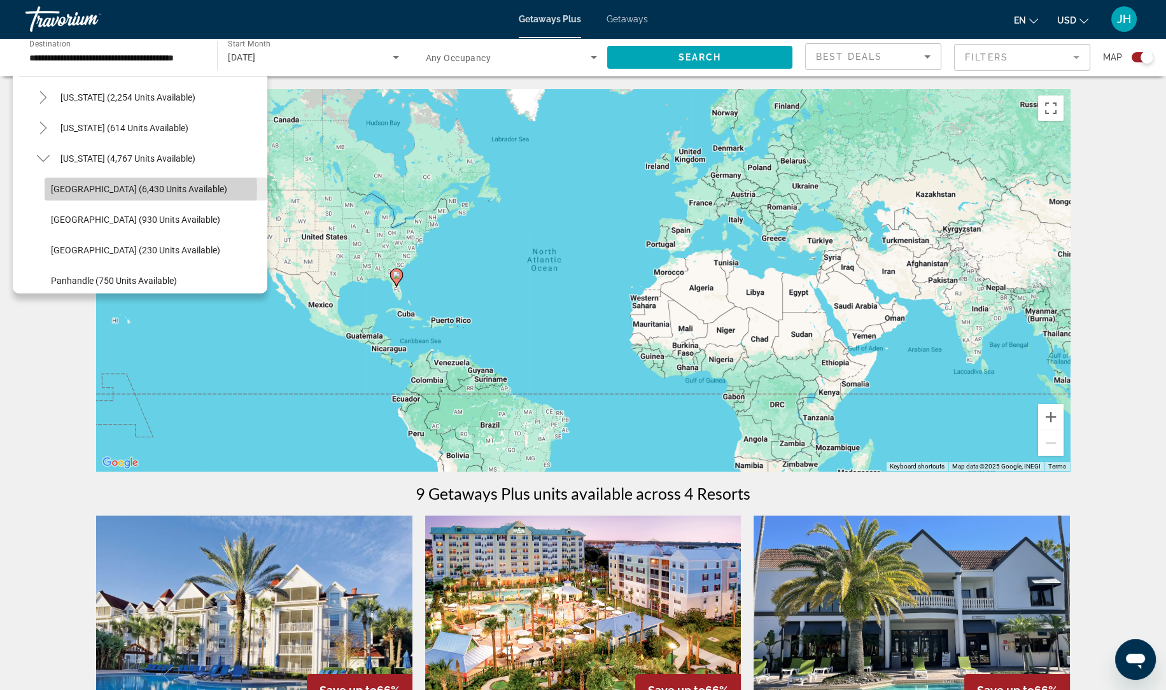
click at [141, 188] on span "Orlando & Disney Area (6,430 units available)" at bounding box center [139, 189] width 176 height 10
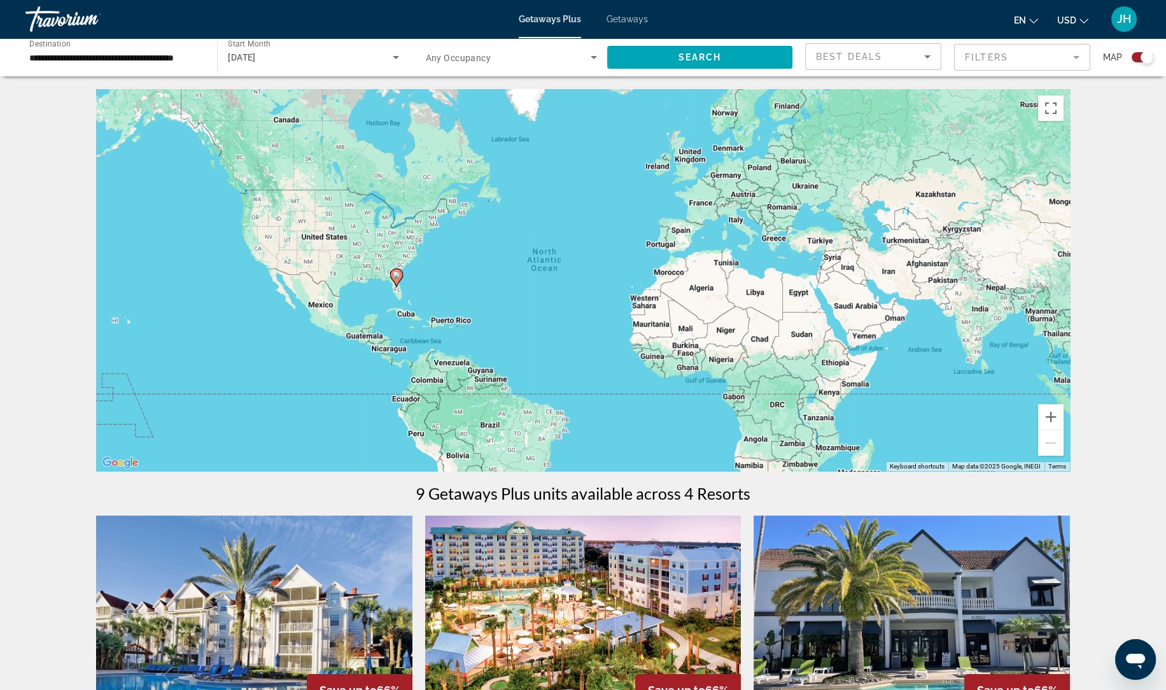
click at [623, 19] on span "Getaways" at bounding box center [626, 19] width 41 height 10
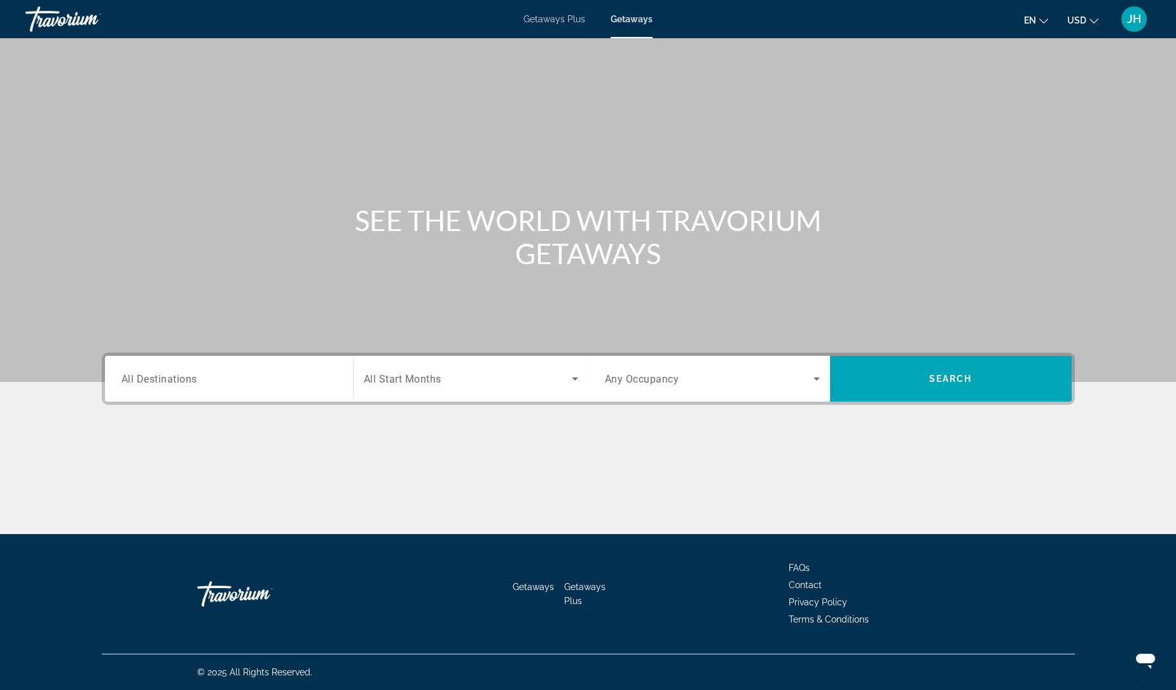
click at [182, 376] on span "All Destinations" at bounding box center [160, 378] width 76 height 12
click at [182, 376] on input "Destination All Destinations" at bounding box center [229, 379] width 215 height 15
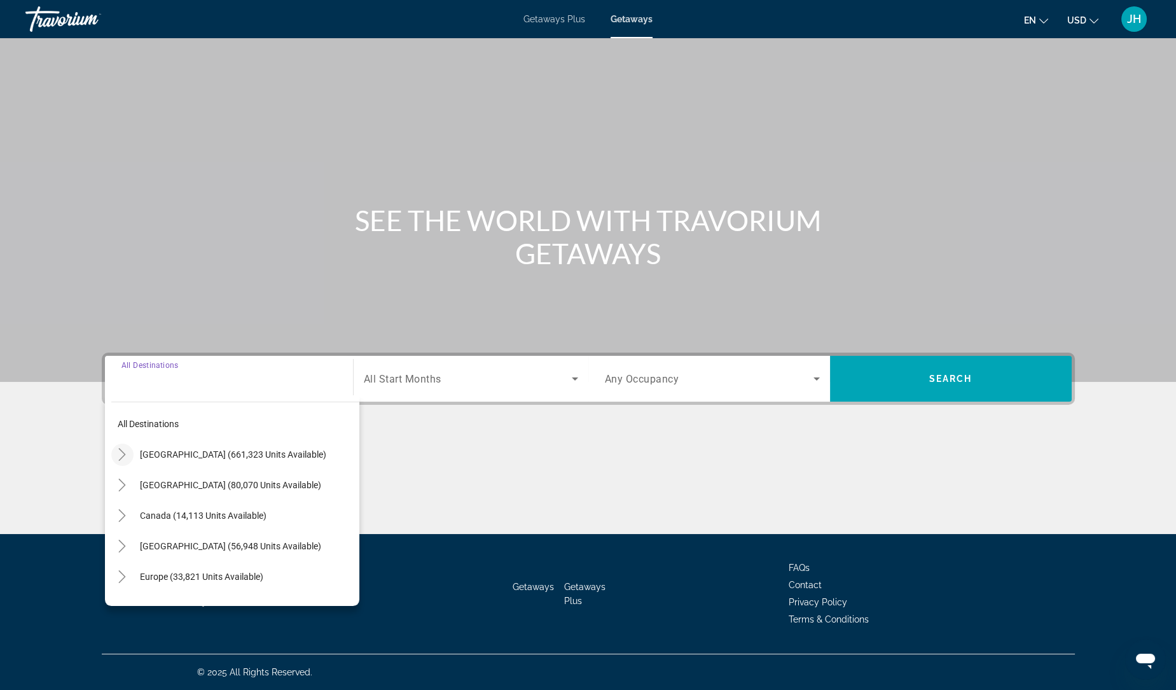
click at [123, 456] on icon "Toggle United States (661,323 units available)" at bounding box center [122, 454] width 13 height 13
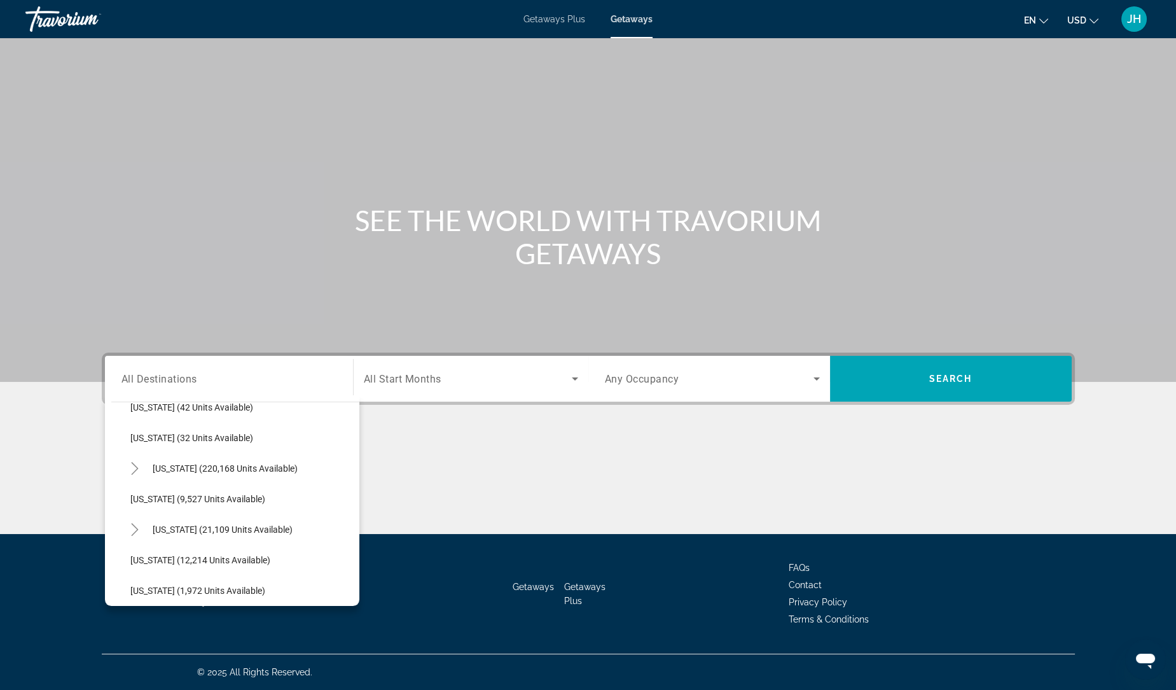
scroll to position [204, 0]
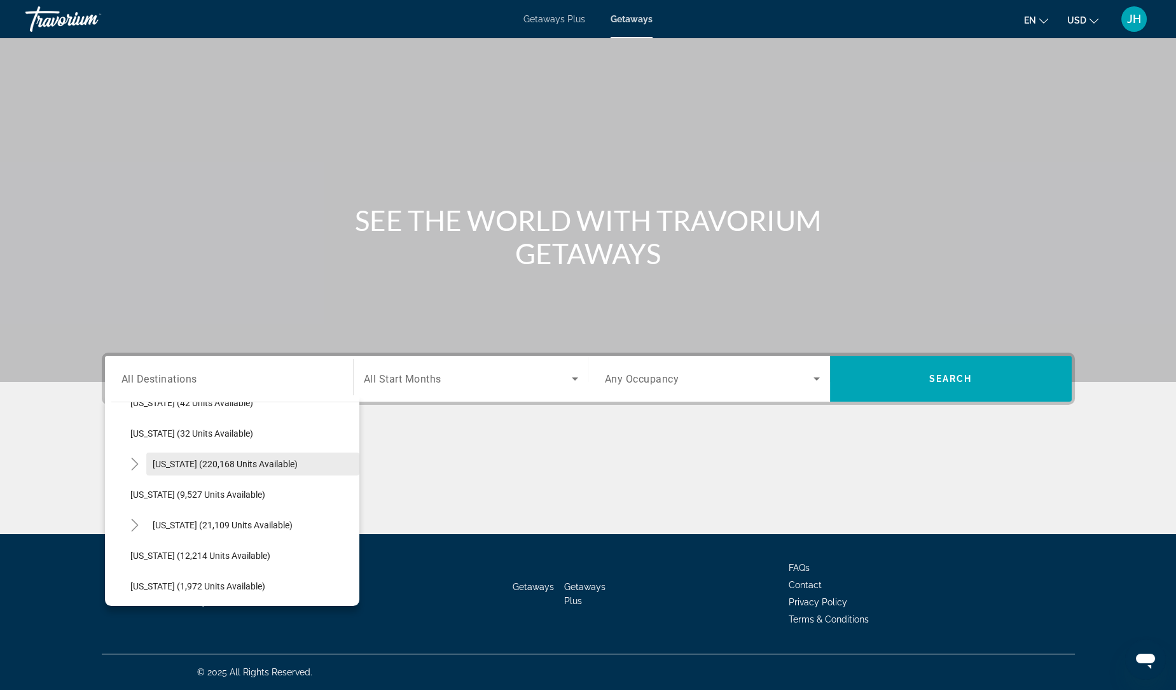
click at [202, 463] on span "[US_STATE] (220,168 units available)" at bounding box center [225, 464] width 145 height 10
type input "**********"
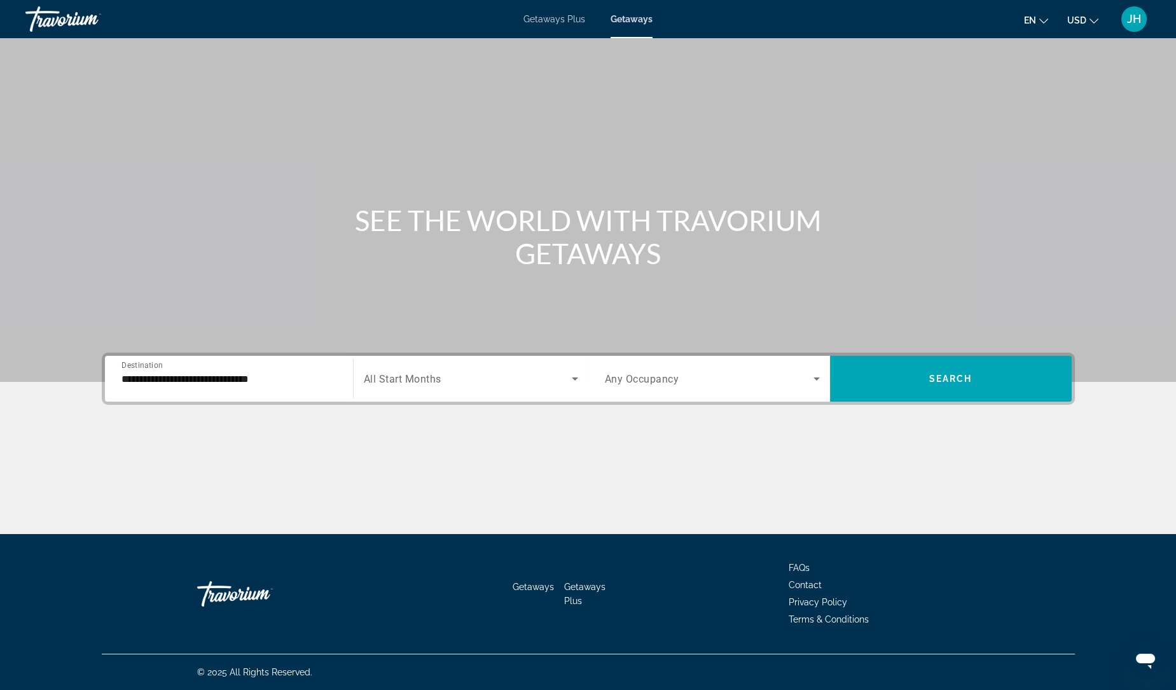
click at [516, 388] on div "Search widget" at bounding box center [471, 379] width 214 height 36
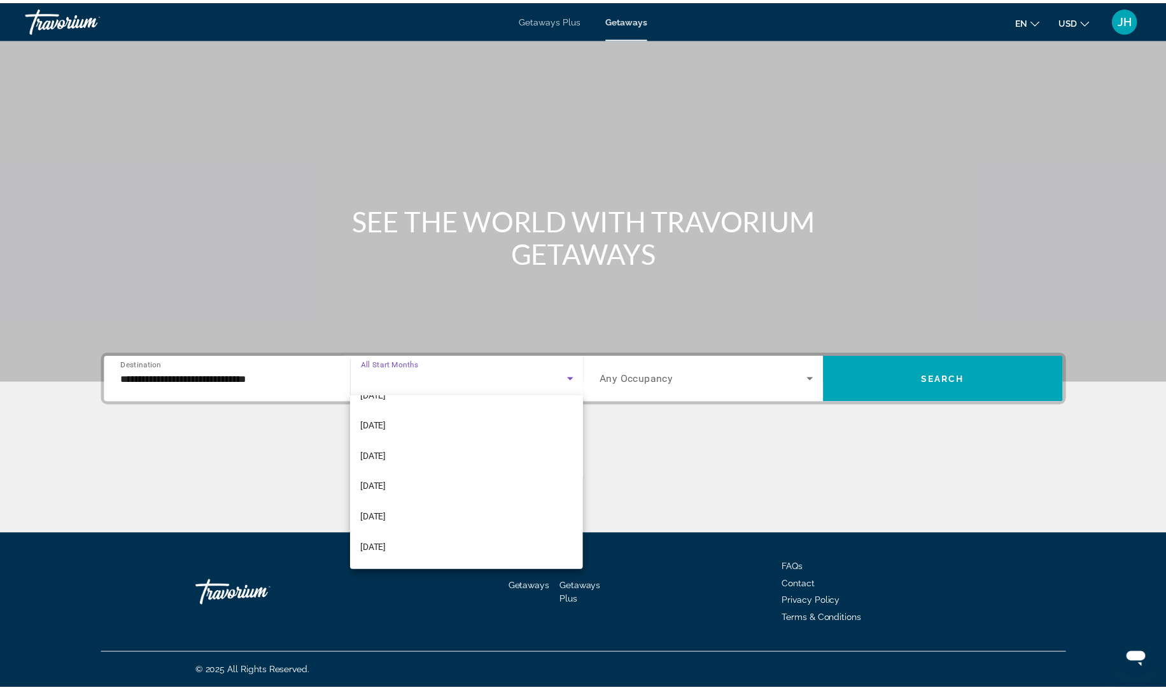
scroll to position [85, 0]
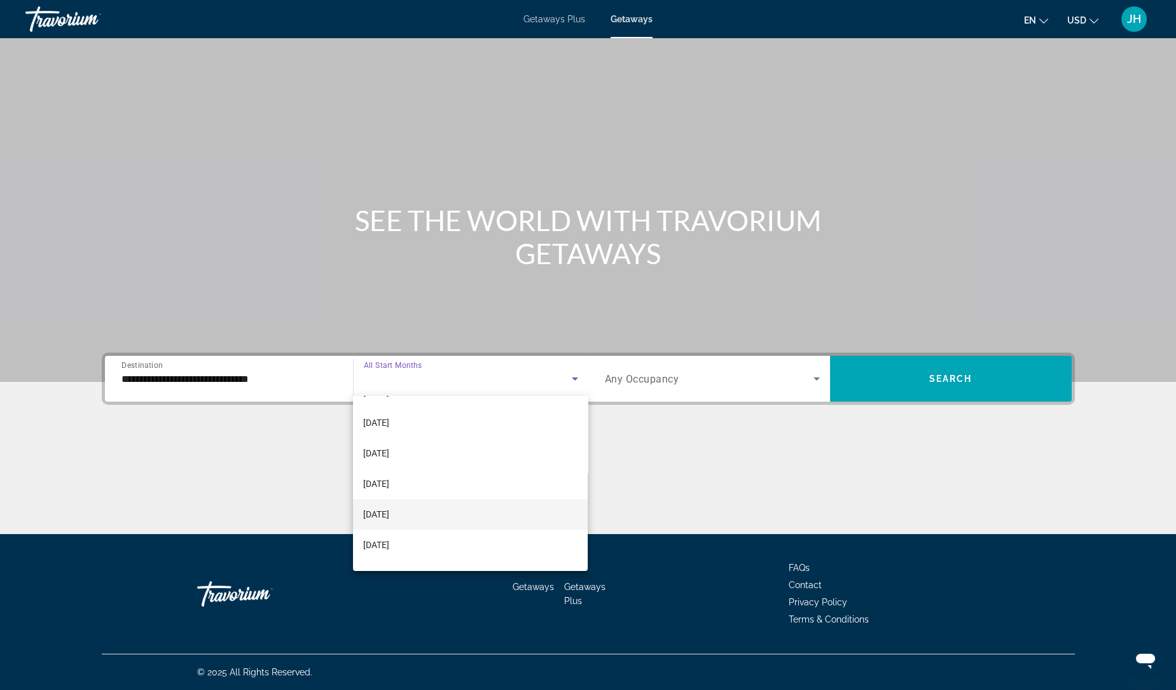
click at [389, 511] on span "[DATE]" at bounding box center [376, 513] width 26 height 15
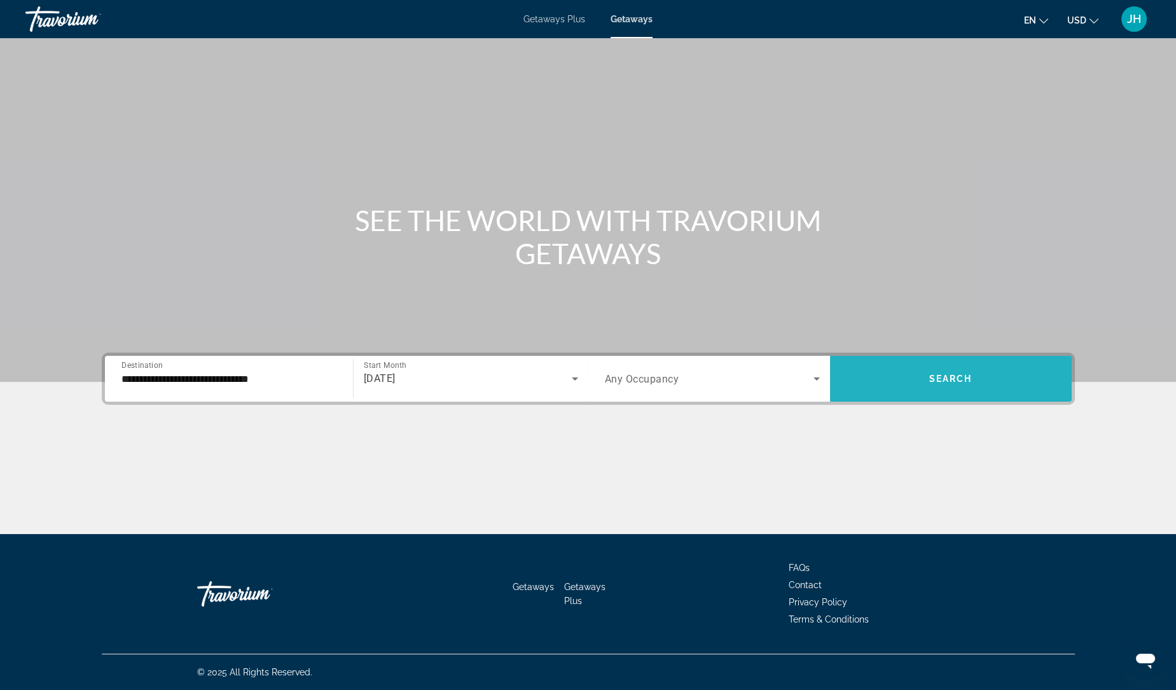
click at [930, 373] on span "Search" at bounding box center [951, 378] width 43 height 10
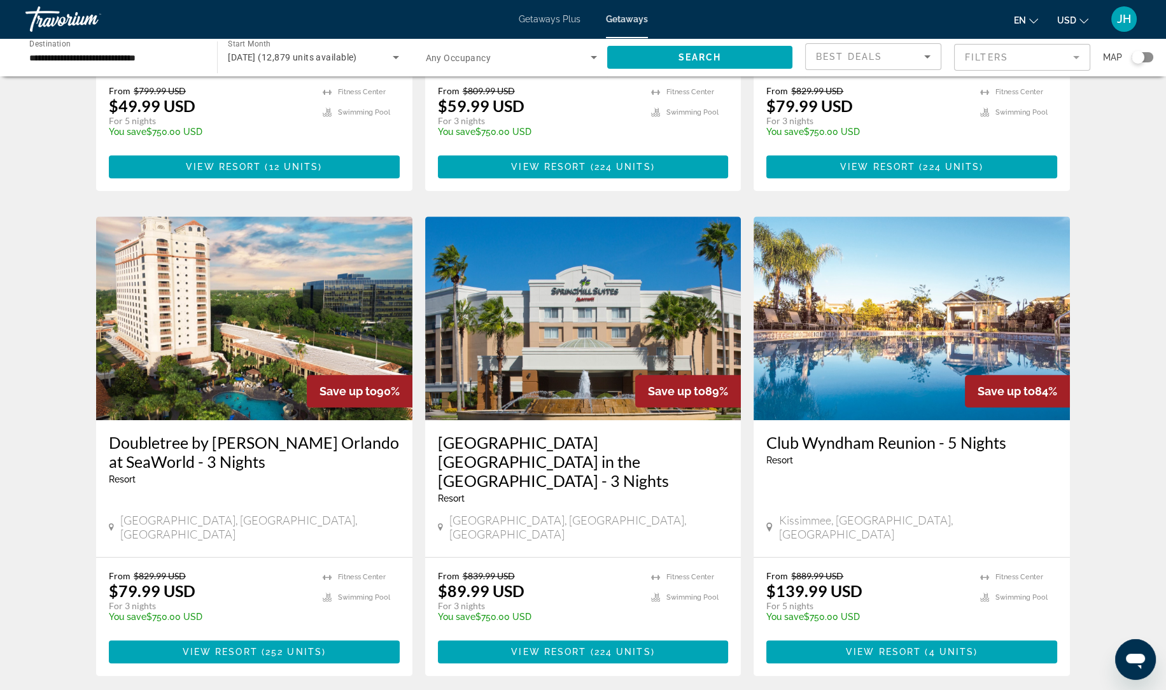
scroll to position [1348, 0]
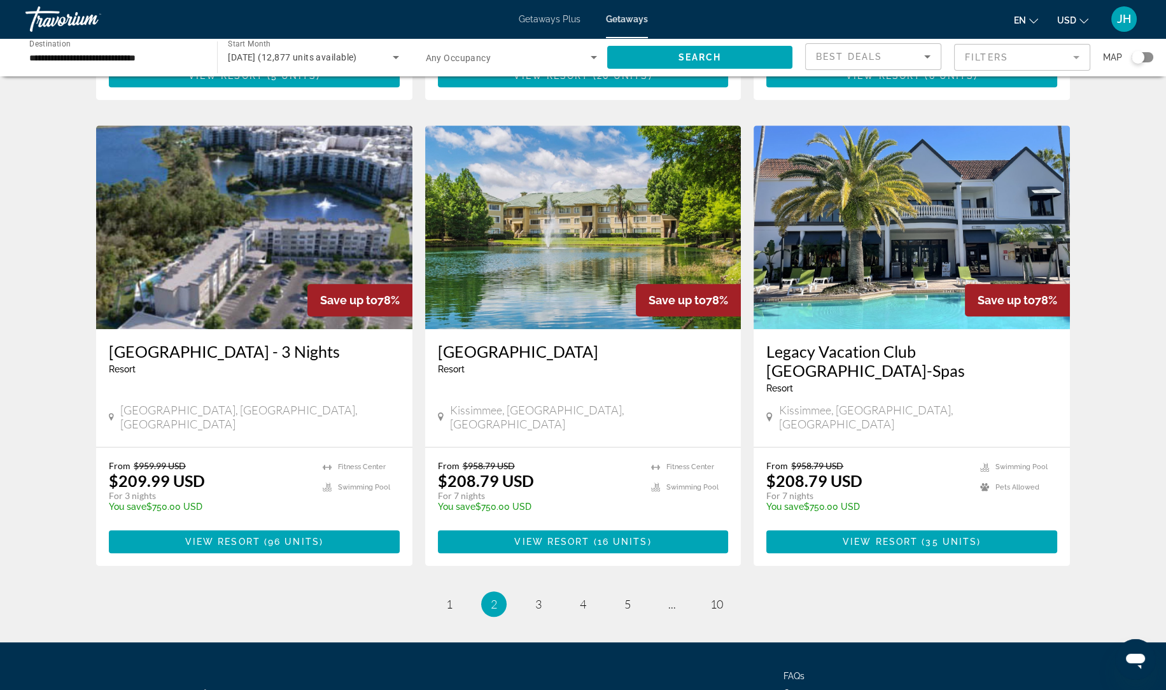
scroll to position [1406, 0]
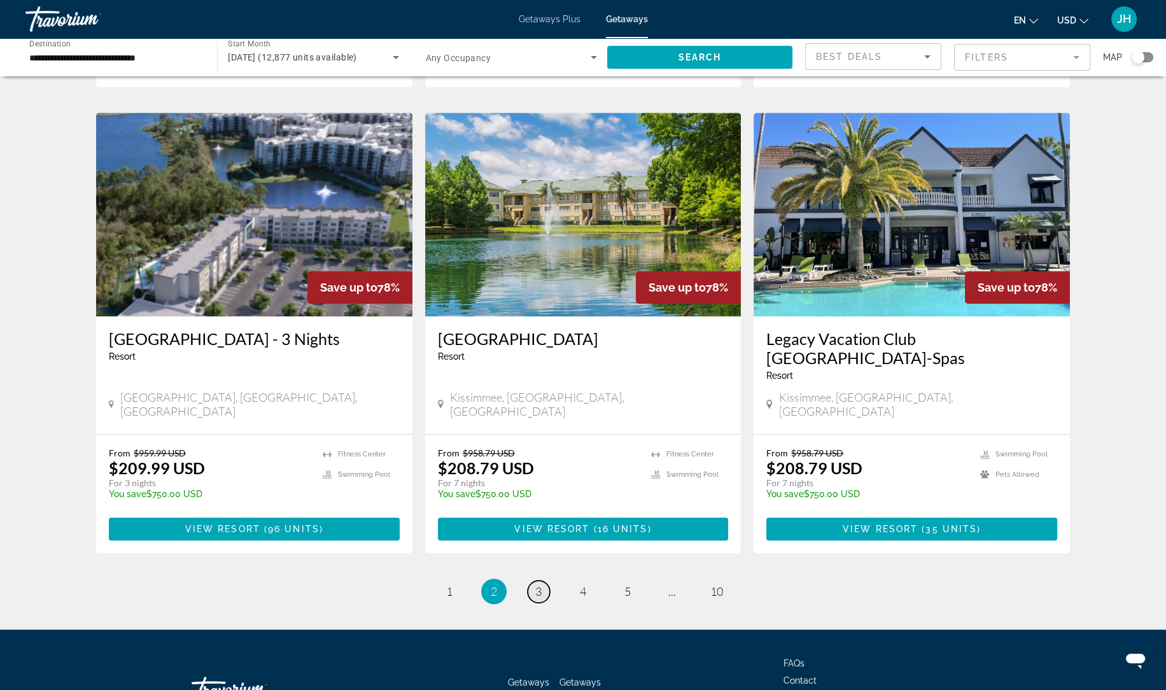
click at [536, 584] on span "3" at bounding box center [538, 591] width 6 height 14
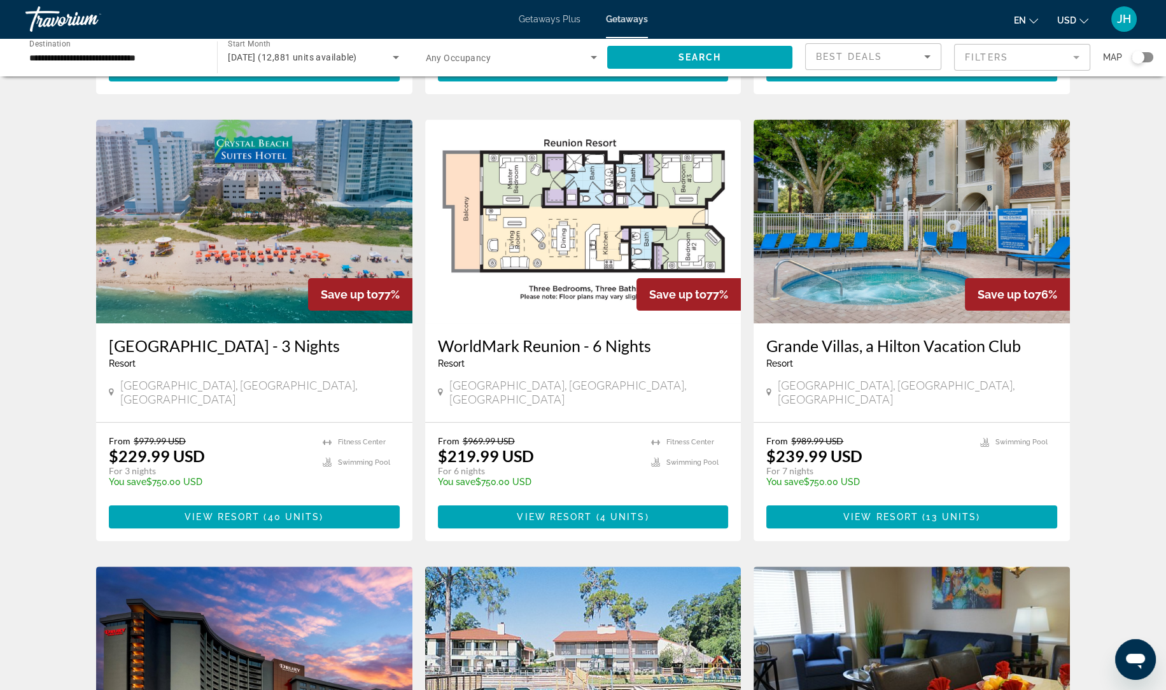
scroll to position [471, 0]
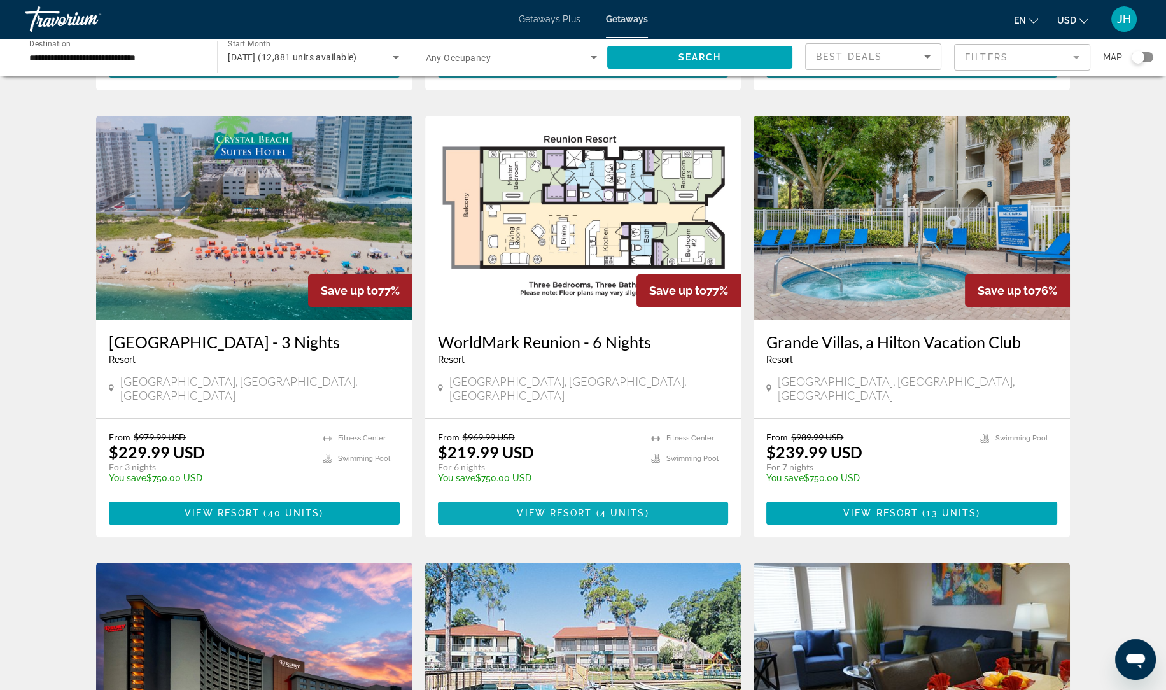
click at [556, 508] on span "View Resort" at bounding box center [554, 513] width 75 height 10
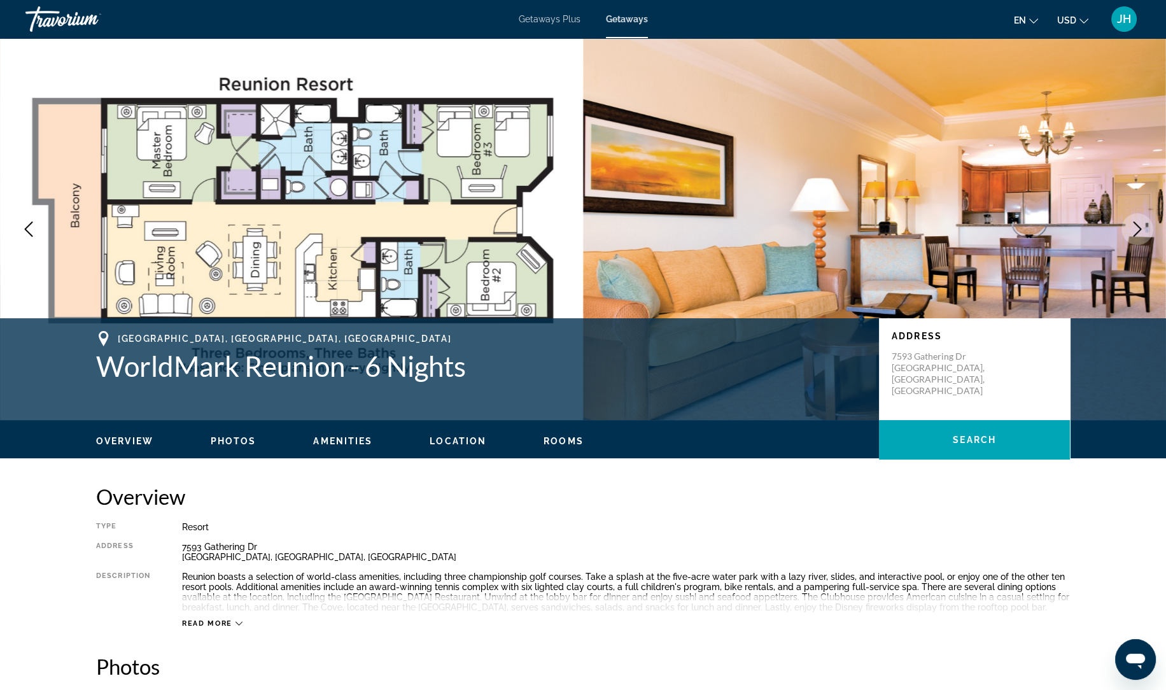
click at [1124, 25] on span "JH" at bounding box center [1124, 19] width 14 height 13
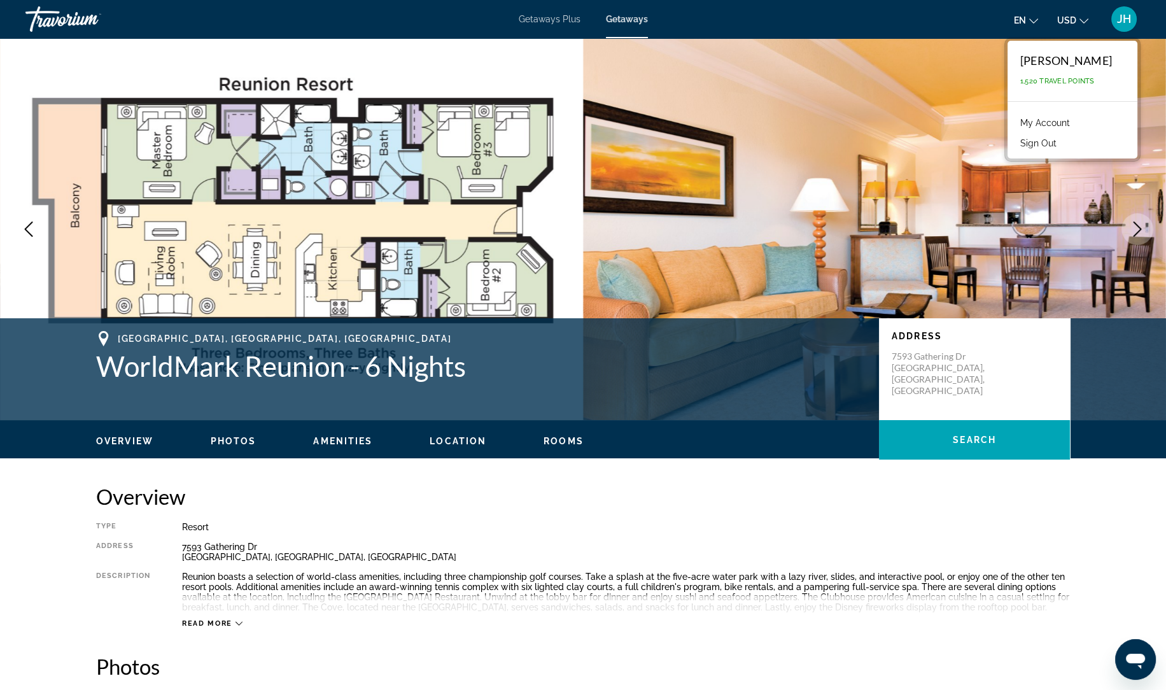
click at [1063, 142] on button "Sign Out" at bounding box center [1038, 143] width 49 height 17
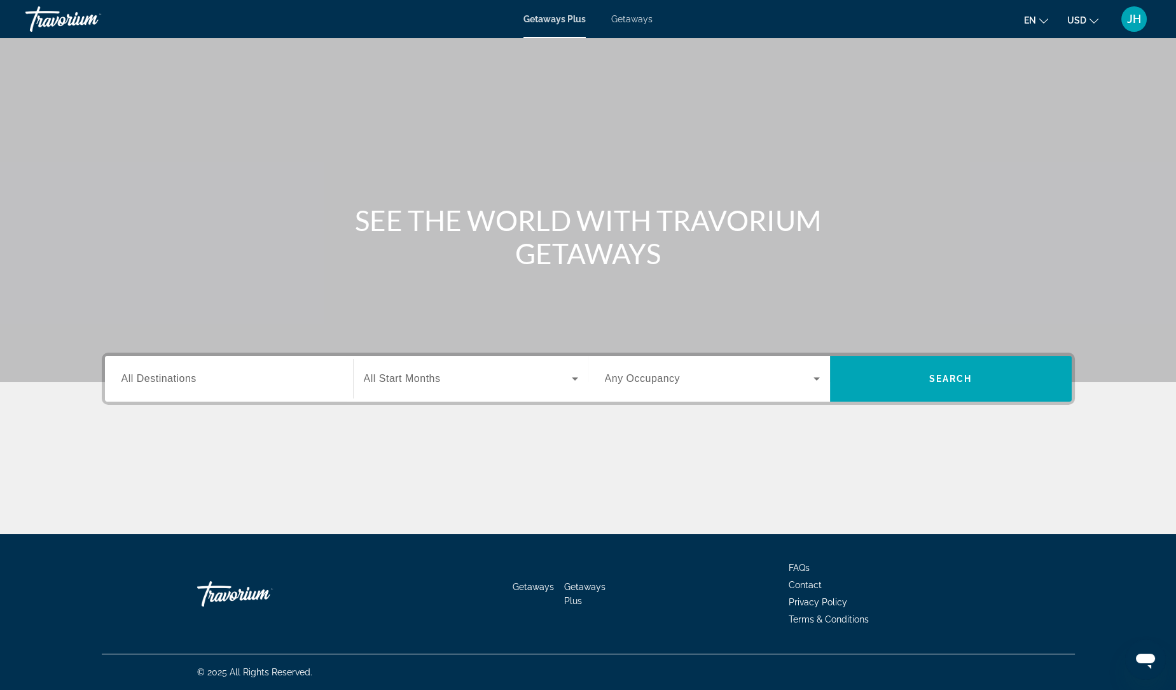
click at [632, 19] on span "Getaways" at bounding box center [631, 19] width 41 height 10
click at [209, 381] on input "Destination All Destinations" at bounding box center [229, 379] width 215 height 15
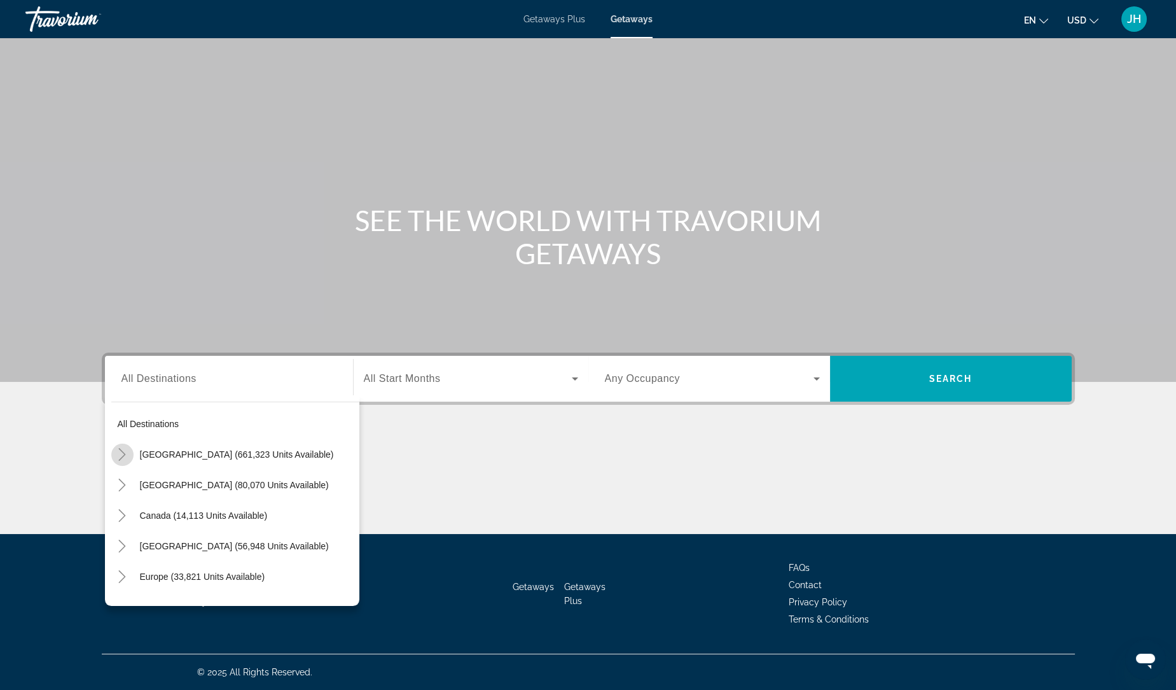
click at [118, 454] on icon "Toggle United States (661,323 units available)" at bounding box center [122, 454] width 13 height 13
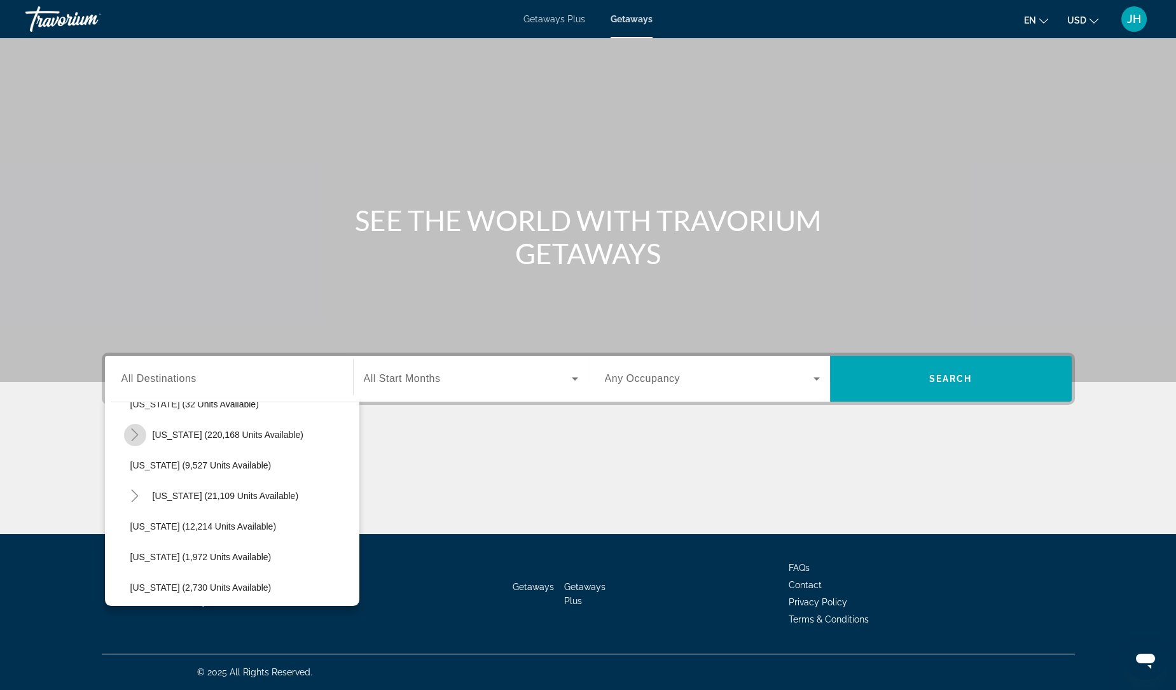
click at [134, 428] on icon "Toggle Florida (220,168 units available)" at bounding box center [135, 434] width 13 height 13
click at [176, 464] on span "[GEOGRAPHIC_DATA] (92,773 units available)" at bounding box center [237, 465] width 189 height 10
type input "**********"
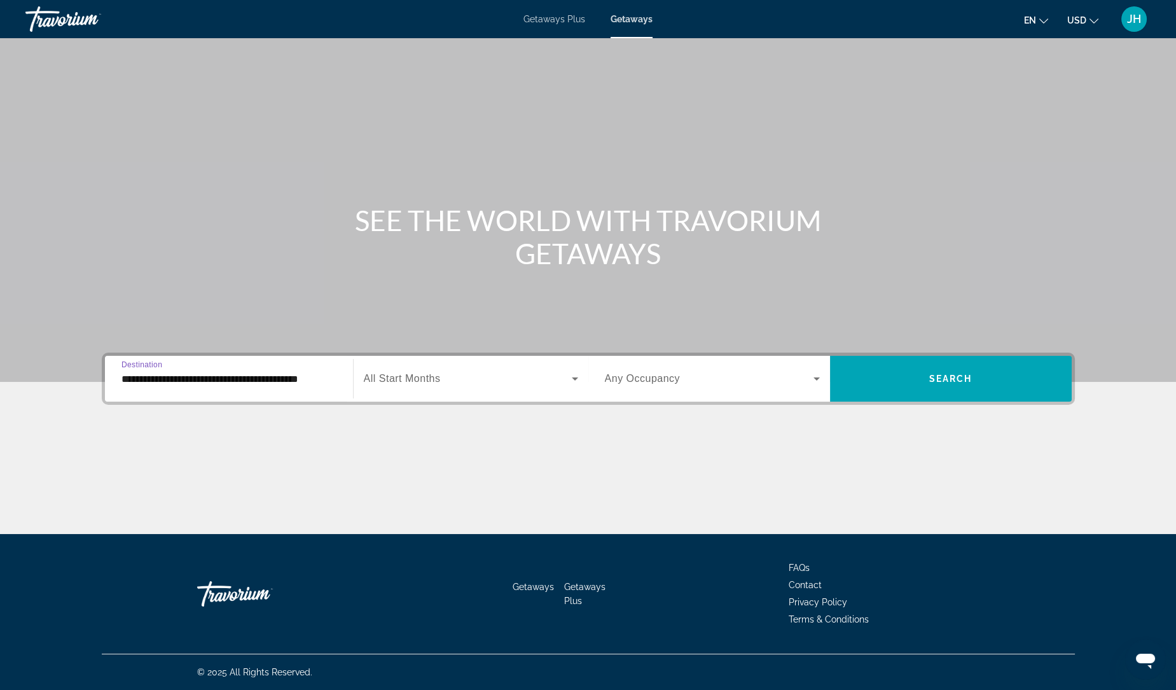
click at [572, 376] on icon "Search widget" at bounding box center [575, 378] width 15 height 15
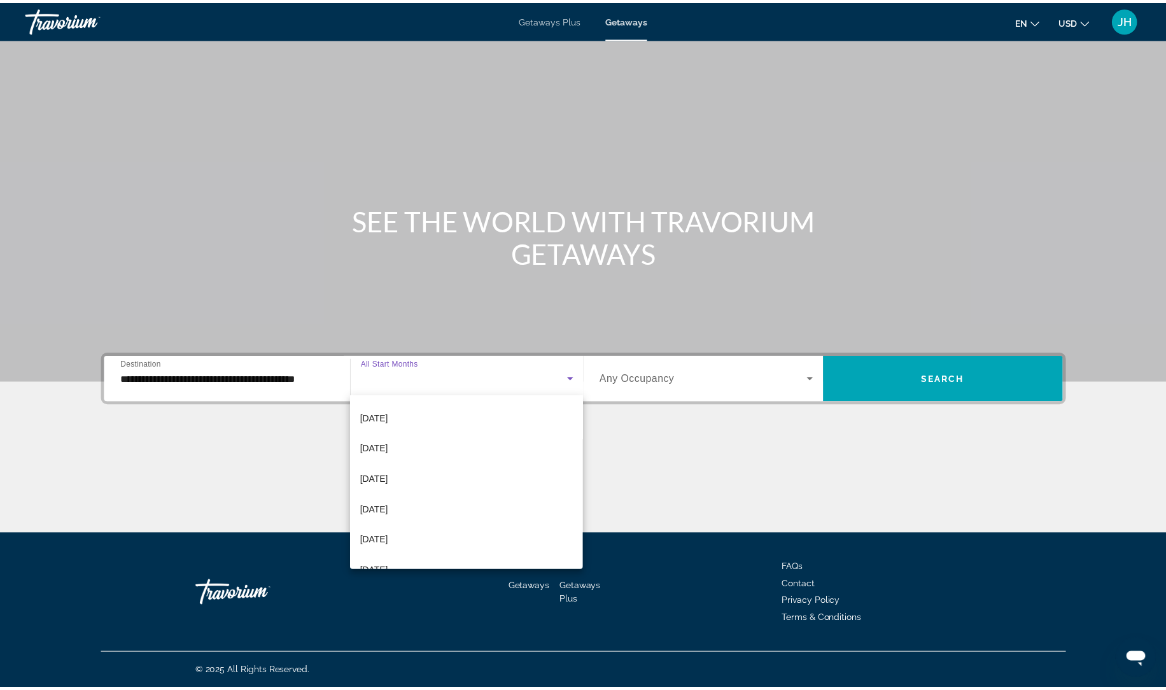
scroll to position [139, 0]
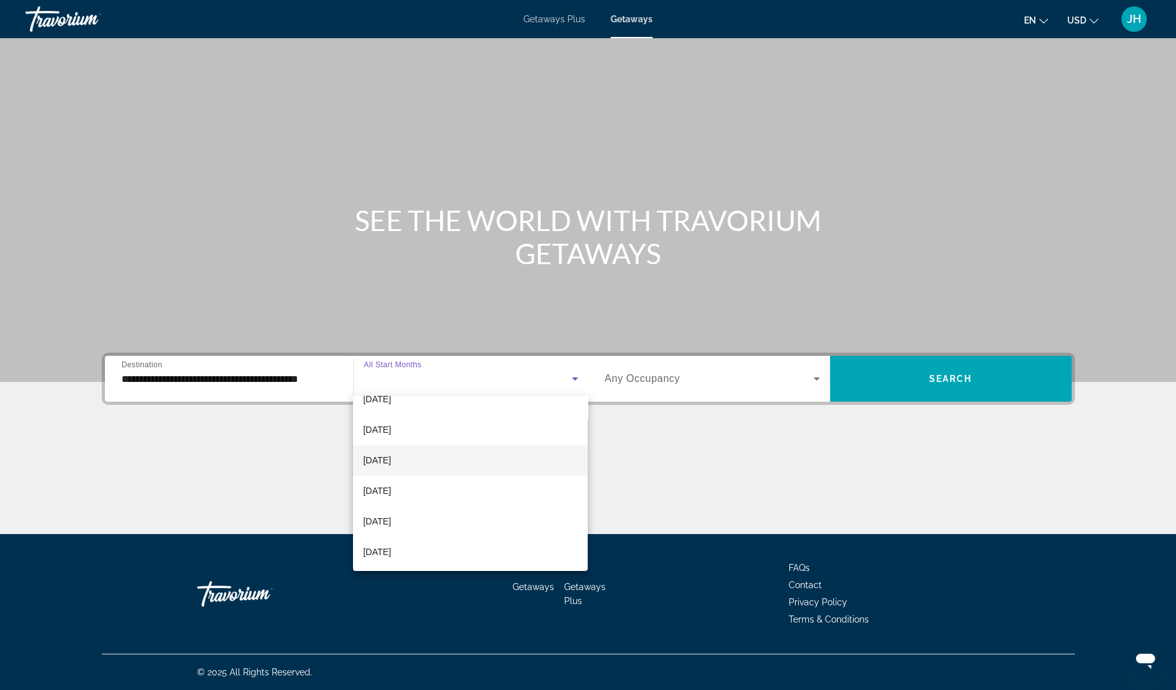
click at [441, 456] on mat-option "[DATE]" at bounding box center [470, 460] width 235 height 31
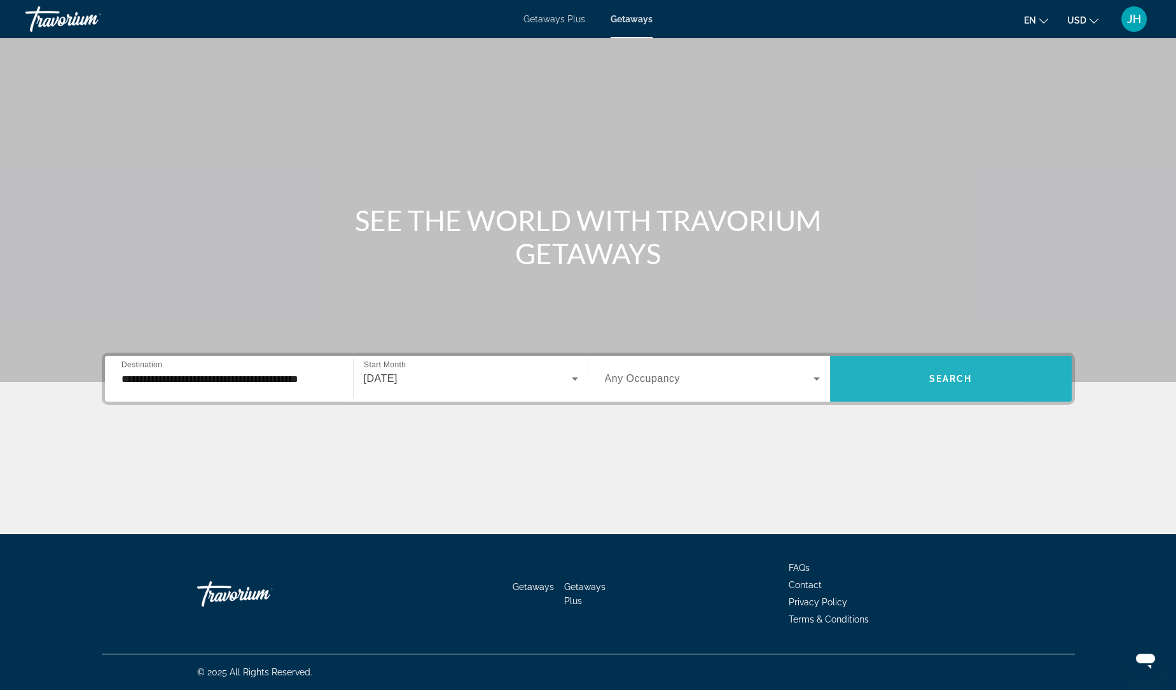
click at [887, 380] on span "Search widget" at bounding box center [951, 378] width 242 height 31
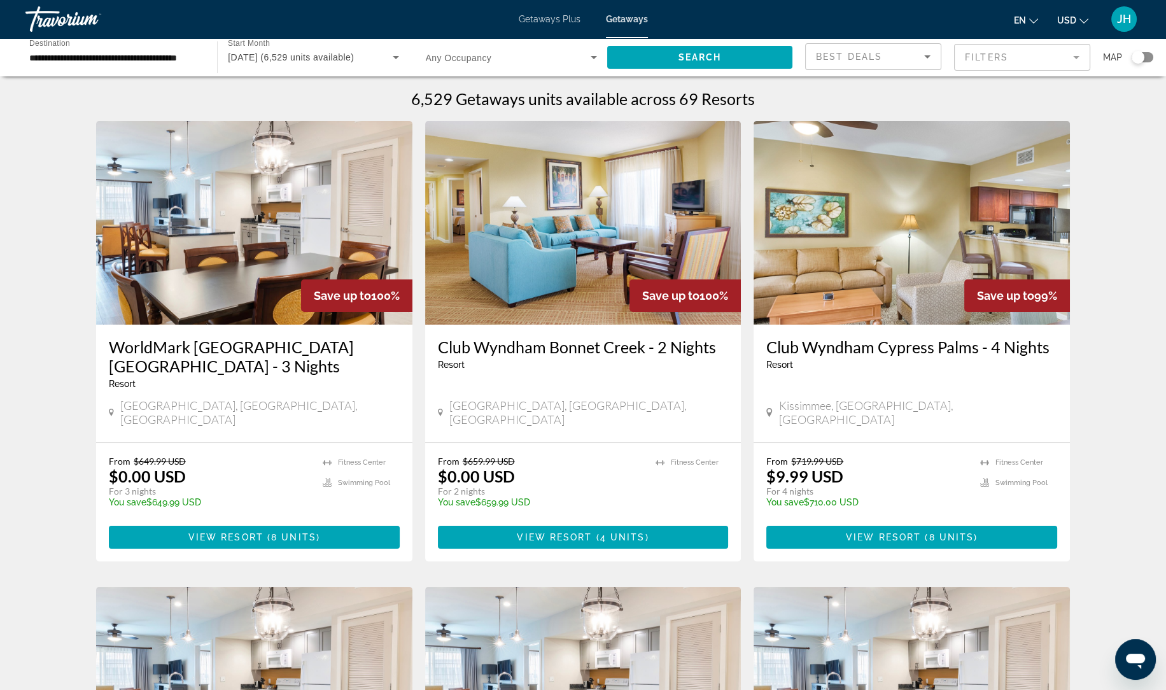
click at [993, 64] on mat-form-field "Filters" at bounding box center [1022, 57] width 136 height 27
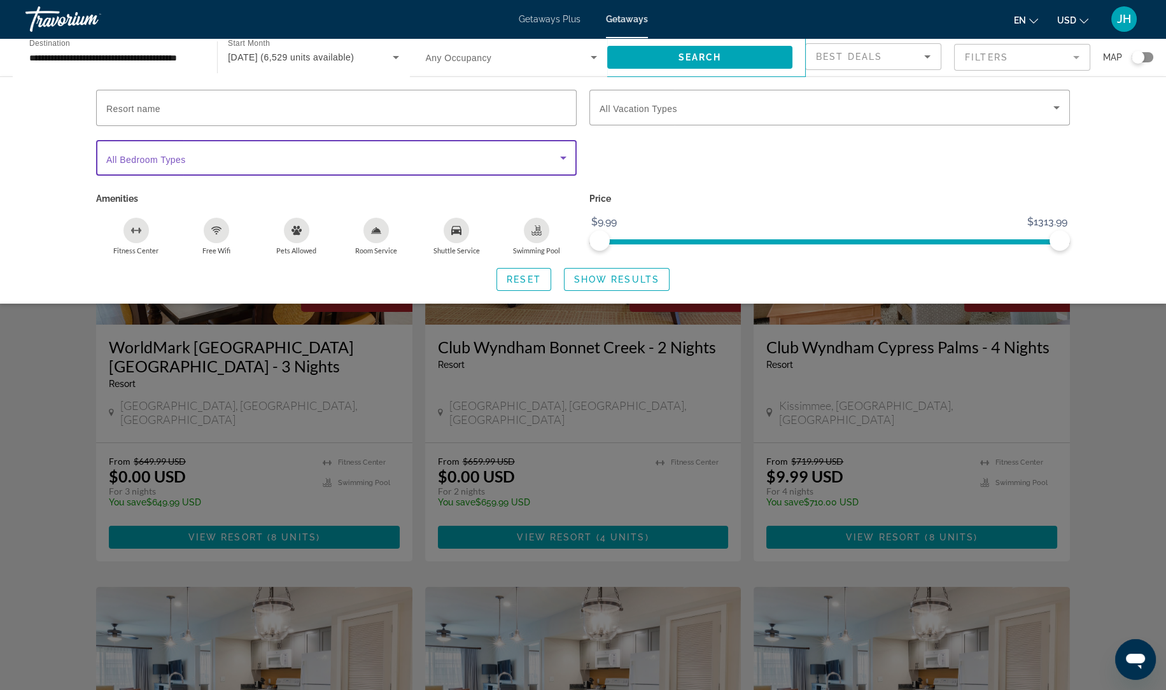
click at [368, 161] on span "Search widget" at bounding box center [333, 157] width 454 height 15
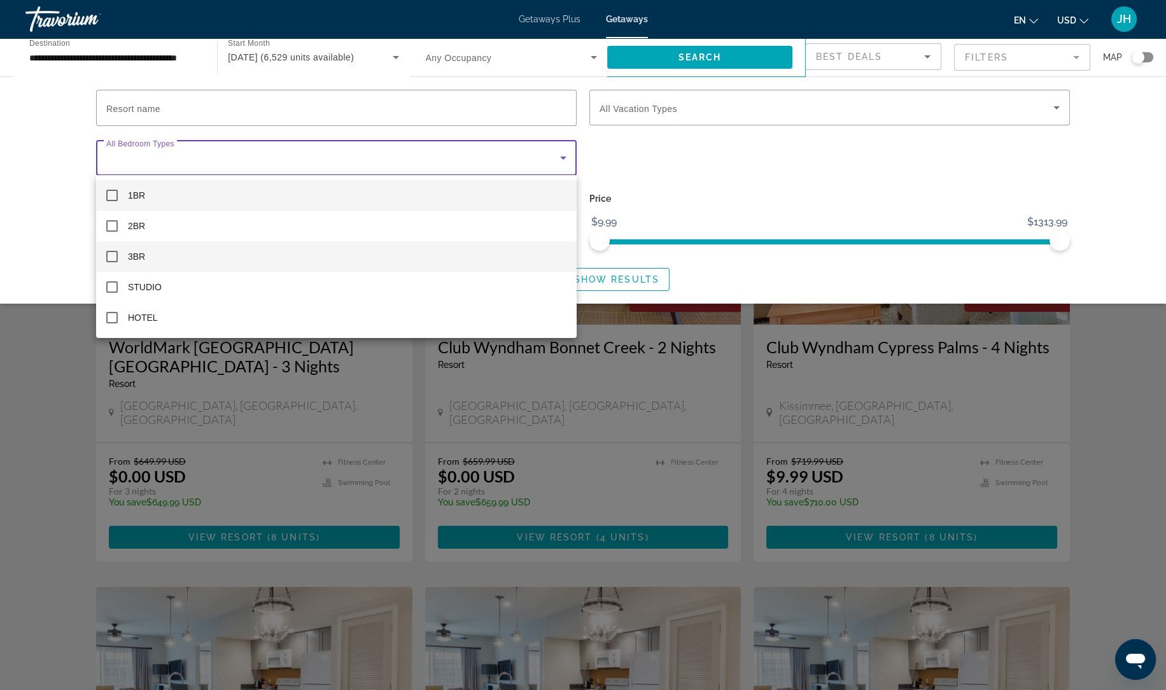
click at [183, 251] on mat-option "3BR" at bounding box center [336, 256] width 480 height 31
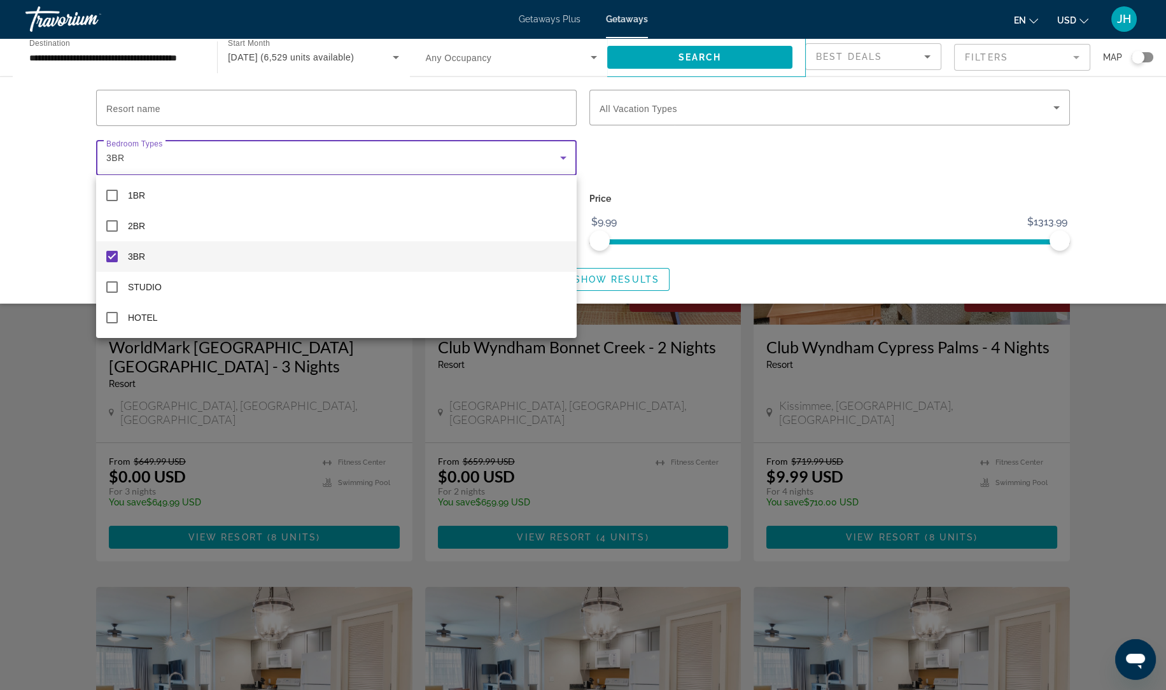
click at [692, 166] on div at bounding box center [583, 345] width 1166 height 690
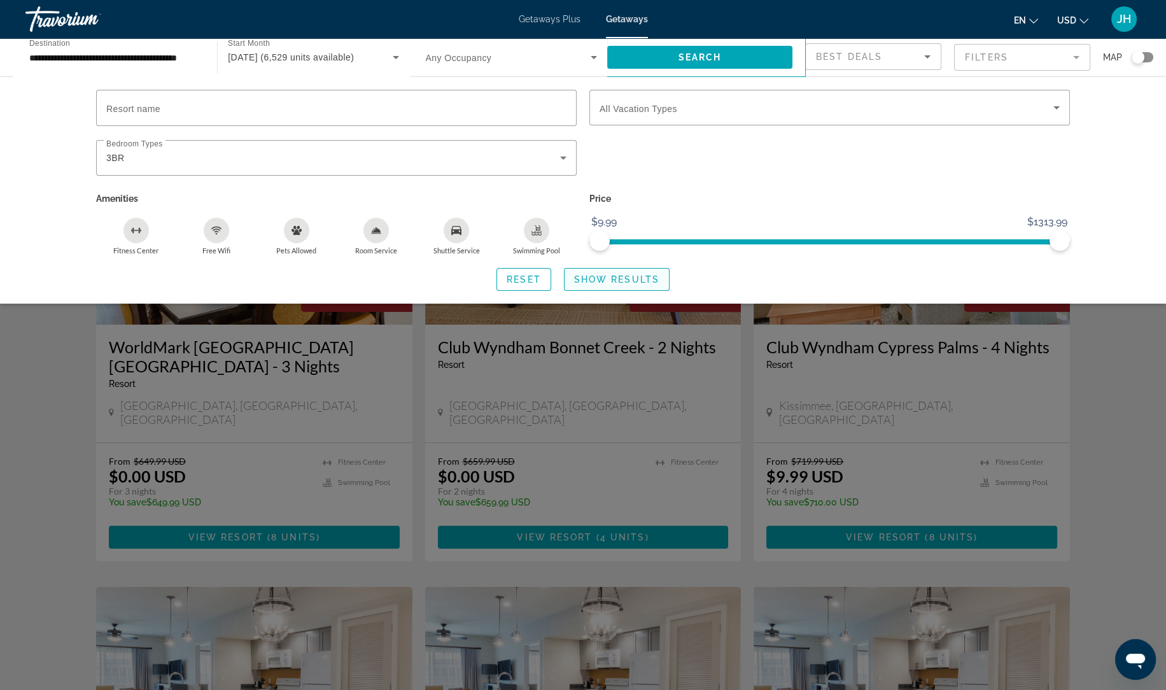
click at [620, 277] on span "Show Results" at bounding box center [616, 279] width 85 height 10
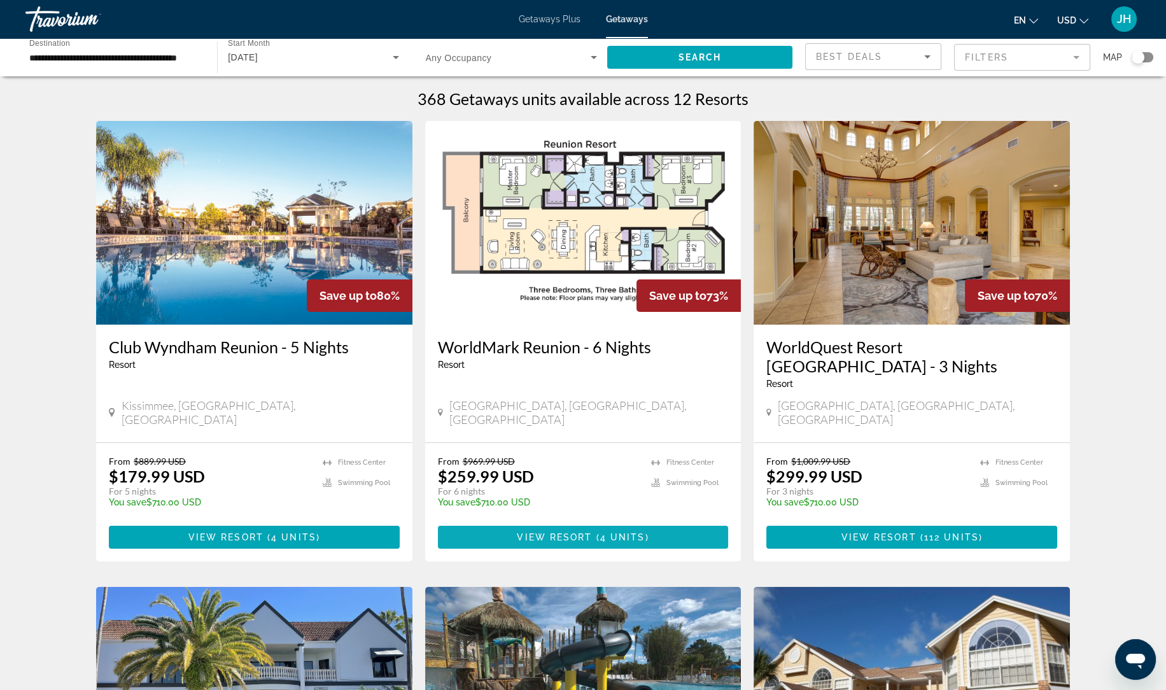
click at [577, 532] on span "View Resort" at bounding box center [554, 537] width 75 height 10
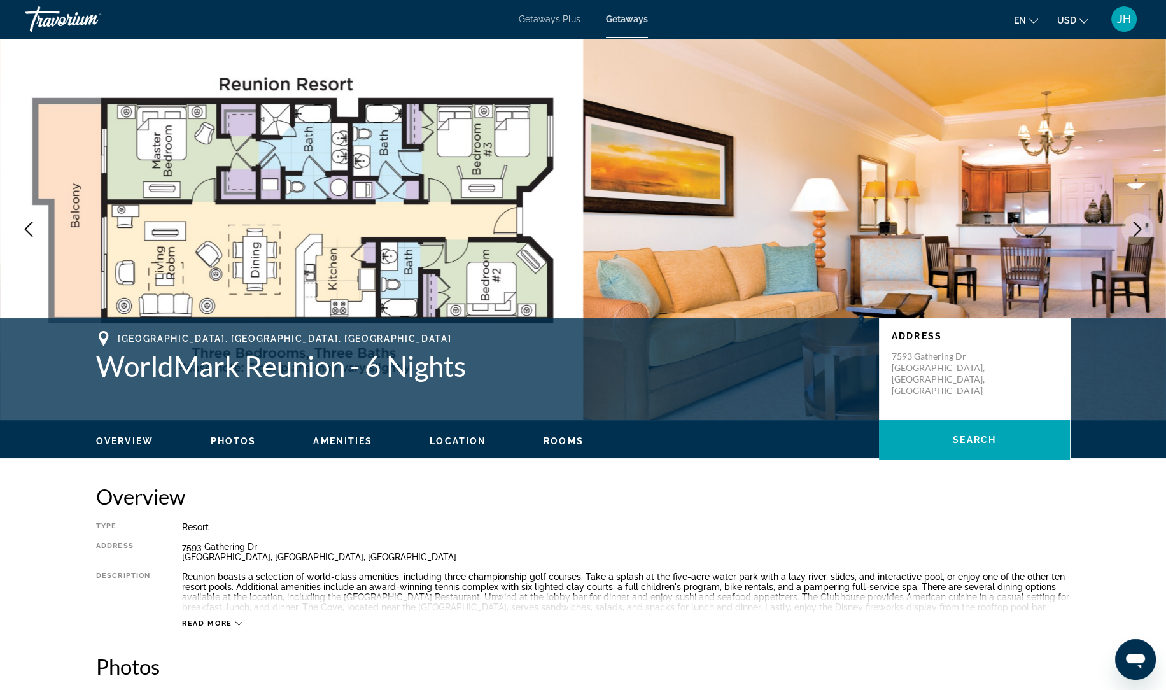
click at [1125, 28] on div "JH" at bounding box center [1123, 18] width 25 height 25
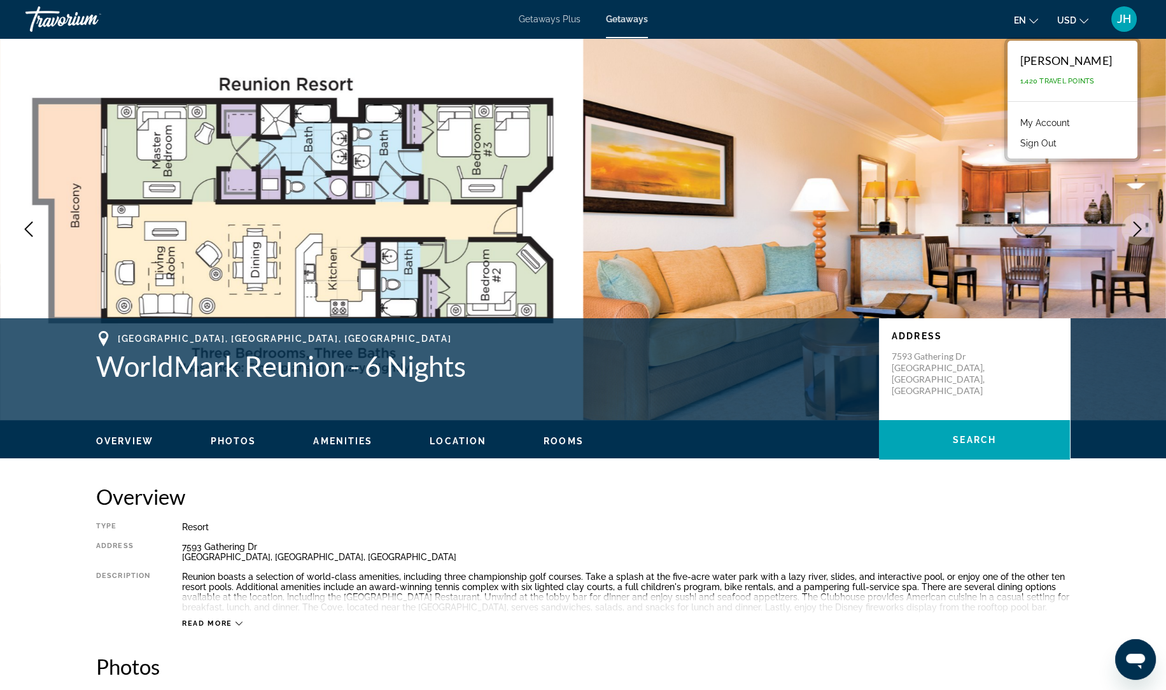
click at [1063, 146] on button "Sign Out" at bounding box center [1038, 143] width 49 height 17
